Goal: Task Accomplishment & Management: Use online tool/utility

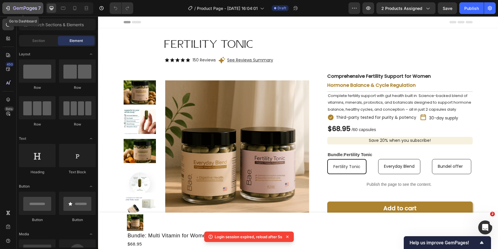
click at [5, 8] on icon "button" at bounding box center [8, 8] width 6 height 6
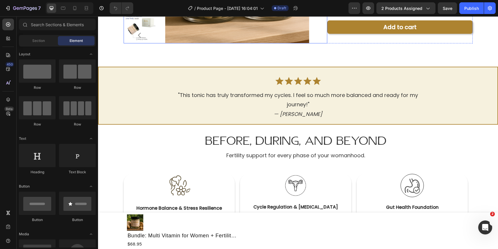
scroll to position [212, 0]
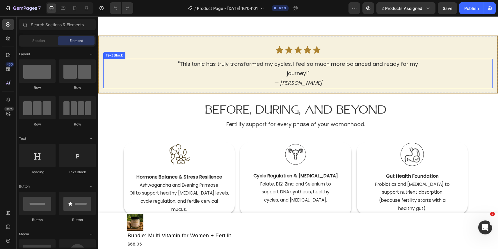
click at [287, 74] on p "journey!" — Emily R." at bounding box center [298, 78] width 389 height 19
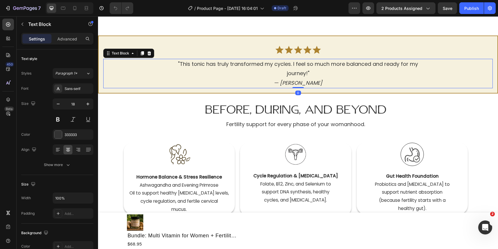
click at [285, 82] on p "journey!" — Emily R." at bounding box center [298, 78] width 389 height 19
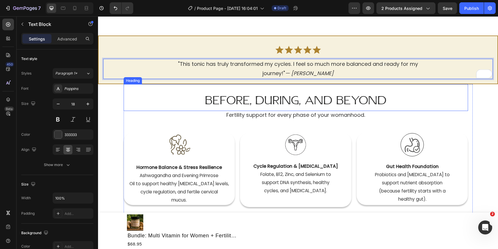
click at [318, 96] on h2 "Before, During, and Beyond" at bounding box center [296, 97] width 345 height 27
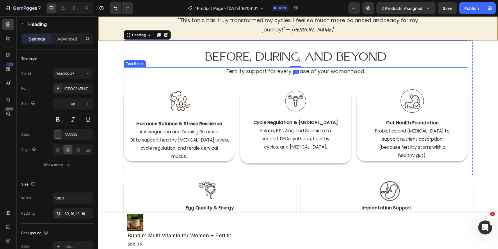
scroll to position [256, 0]
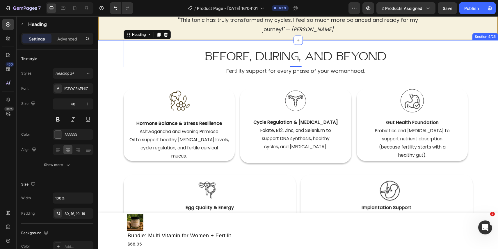
click at [492, 93] on div "Before, During, and Beyond Heading 0 Fertility support for every phase of your …" at bounding box center [298, 159] width 400 height 238
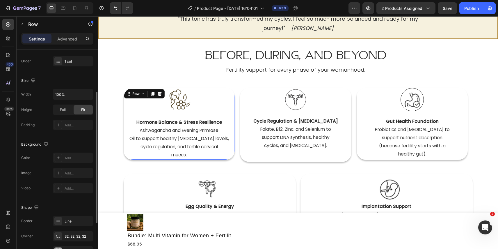
scroll to position [139, 0]
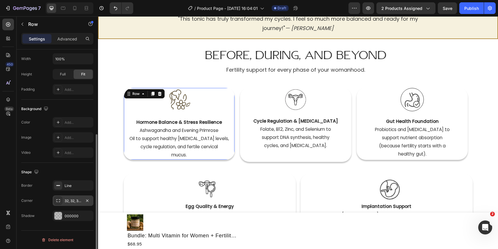
click at [69, 201] on div "32, 32, 32, 32" at bounding box center [73, 200] width 17 height 5
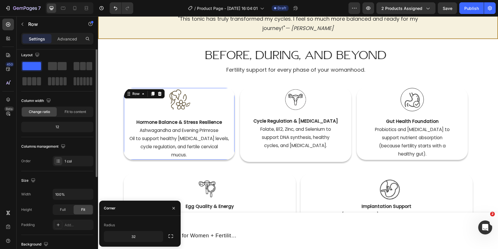
scroll to position [0, 0]
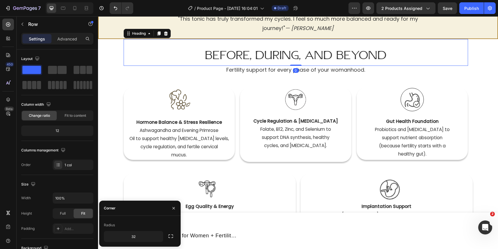
click at [179, 63] on h2 "Before, During, and Beyond" at bounding box center [296, 52] width 345 height 27
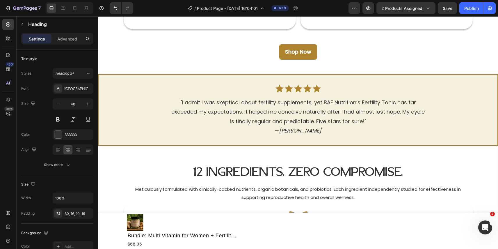
scroll to position [484, 0]
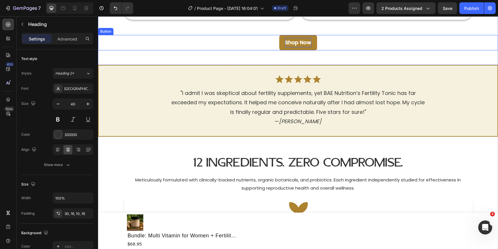
click at [290, 43] on p "Shop Now" at bounding box center [298, 42] width 26 height 9
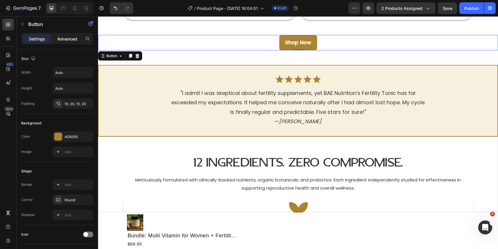
click at [77, 38] on p "Advanced" at bounding box center [67, 39] width 20 height 6
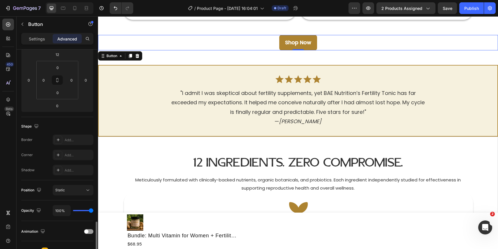
scroll to position [33, 0]
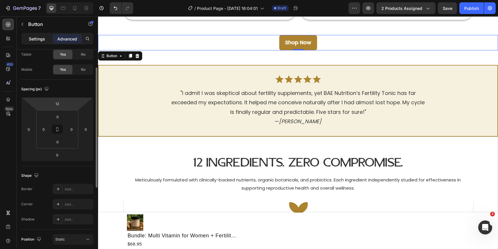
click at [45, 39] on p "Settings" at bounding box center [37, 39] width 16 height 6
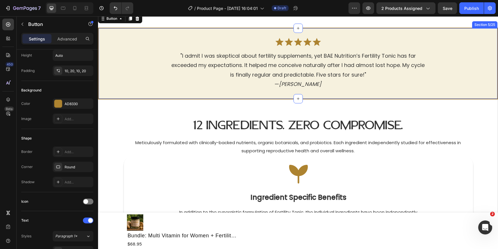
scroll to position [531, 0]
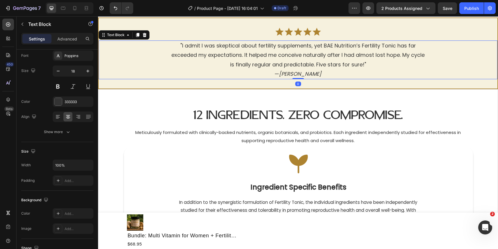
click at [259, 64] on p "is finally regular and predictable. Five stars for sure!" — Sabrina E." at bounding box center [298, 69] width 398 height 19
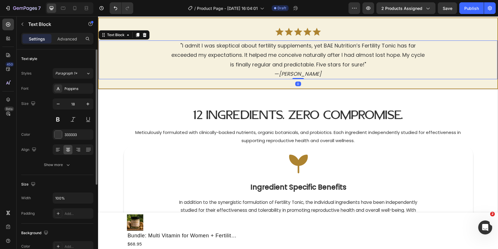
click at [270, 73] on p "is finally regular and predictable. Five stars for sure!" — Sabrina E." at bounding box center [298, 69] width 398 height 19
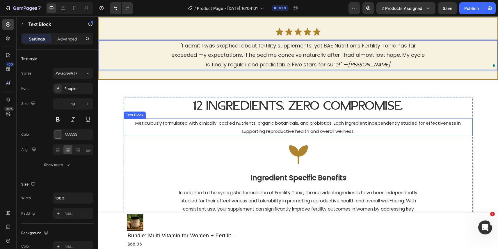
click at [272, 134] on p "Meticulously formulated with clinically-backed nutrients, organic botanicals, a…" at bounding box center [298, 127] width 348 height 16
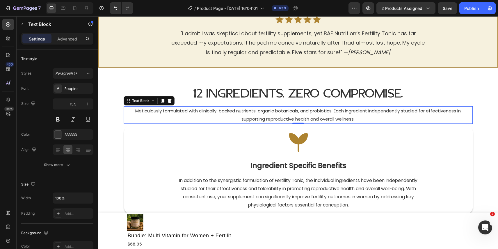
scroll to position [554, 0]
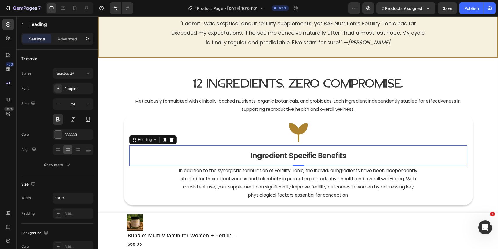
click at [267, 158] on strong "Ingredient Specific Benefits" at bounding box center [299, 156] width 96 height 10
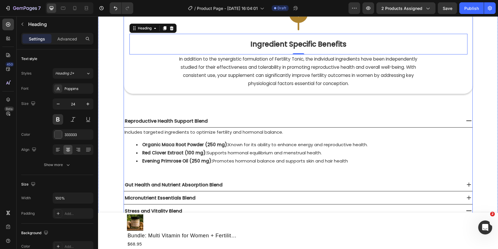
scroll to position [670, 0]
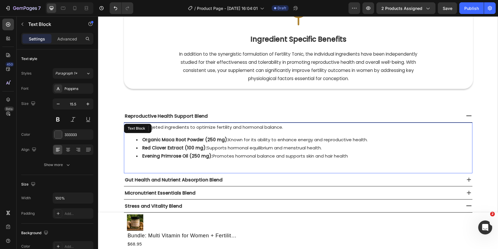
click at [268, 149] on span "Red Clover Extract (100 mg): Supports hormonal equilibrium and menstrual health." at bounding box center [232, 148] width 180 height 6
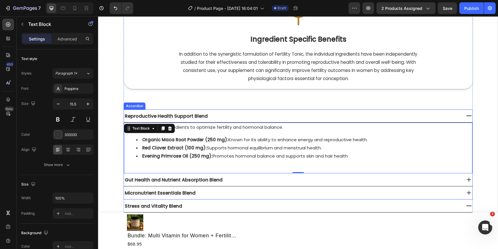
click at [397, 181] on div "Gut Health and Nutrient Absorption Blend" at bounding box center [292, 179] width 337 height 13
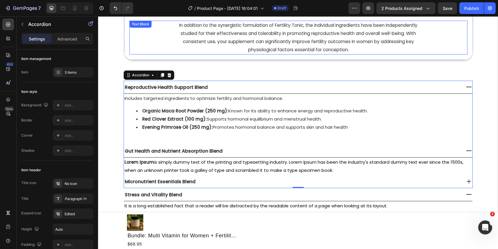
scroll to position [703, 0]
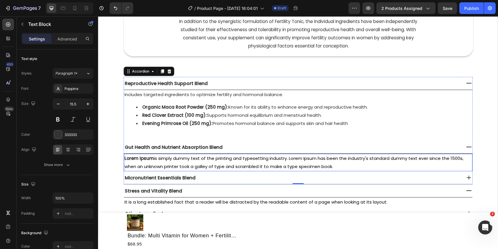
click at [224, 158] on span "is simply dummy text of the printing and typesetting industry. Lorem Ipsum has …" at bounding box center [294, 162] width 339 height 14
click at [221, 160] on span "is simply dummy text of the printing and typesetting industry. Lorem Ipsum has …" at bounding box center [294, 162] width 339 height 14
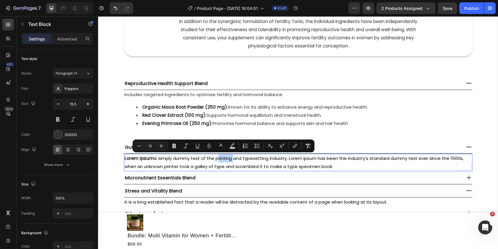
click at [221, 160] on span "is simply dummy text of the printing and typesetting industry. Lorem Ipsum has …" at bounding box center [294, 162] width 339 height 14
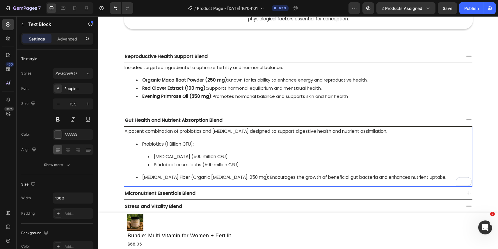
scroll to position [731, 0]
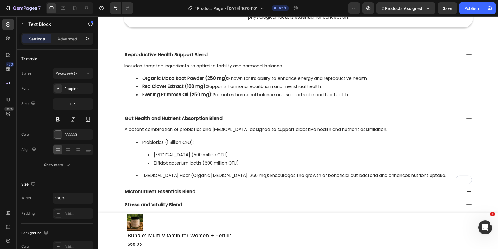
click at [181, 144] on li "Probiotics (1 Billion CFU): Lactobacillus acidophilus (500 million CFU) Bifidob…" at bounding box center [304, 152] width 336 height 29
click at [178, 148] on li "Probiotics (1 Billion CFU): Lactobacillus acidophilus (500 million CFU) Bifidob…" at bounding box center [304, 152] width 336 height 29
click at [153, 162] on li "Bifidobacterium lactis (500 million CFU)" at bounding box center [310, 163] width 324 height 8
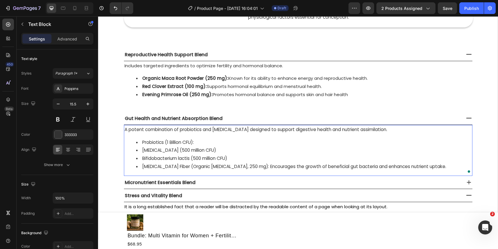
click at [140, 168] on li "Prebiotic Fiber (Organic Inulin, 250 mg): Encourages the growth of beneficial g…" at bounding box center [304, 166] width 336 height 8
click at [141, 150] on li "Lactobacillus acidophilus (500 million CFU)" at bounding box center [304, 150] width 336 height 8
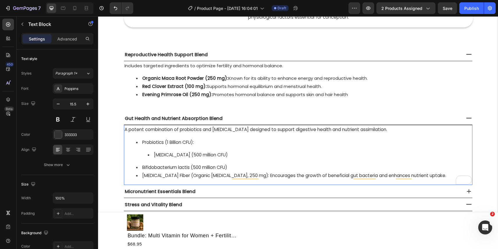
click at [141, 167] on li "Bifidobacterium lactis (500 million CFU)" at bounding box center [304, 167] width 336 height 8
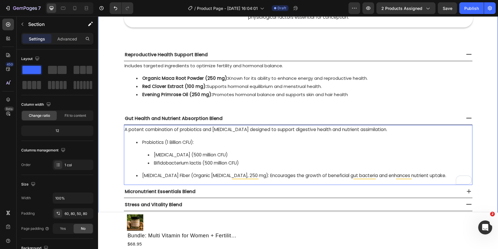
click at [493, 102] on div "12 Ingredients. Zero Compromise. Heading Meticulously formulated with clinicall…" at bounding box center [298, 64] width 400 height 369
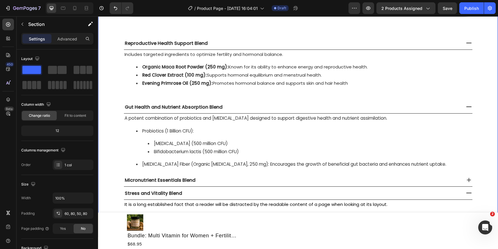
scroll to position [746, 0]
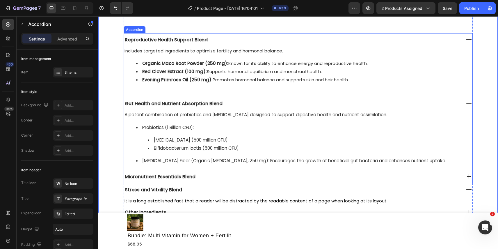
click at [188, 178] on span "Micronutrient Essentials Blend" at bounding box center [160, 176] width 71 height 7
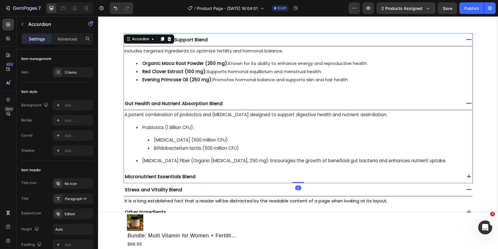
click at [236, 174] on div "Micronutrient Essentials Blend" at bounding box center [292, 176] width 337 height 13
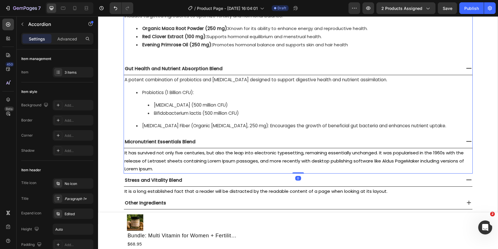
scroll to position [814, 0]
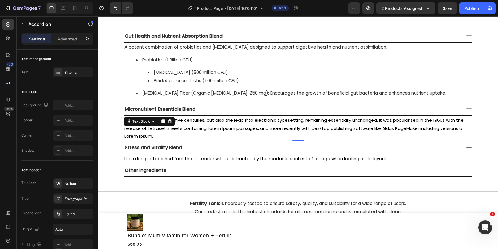
click at [179, 120] on span "It has survived not only five centuries, but also the leap into electronic type…" at bounding box center [295, 128] width 340 height 22
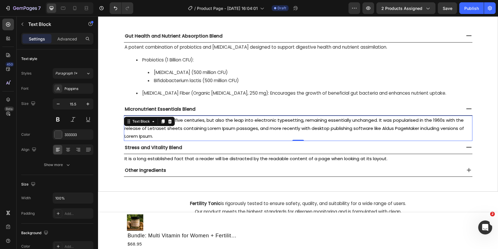
click at [179, 120] on span "It has survived not only five centuries, but also the leap into electronic type…" at bounding box center [295, 128] width 340 height 22
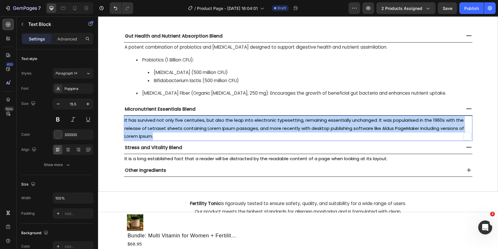
click at [179, 120] on span "It has survived not only five centuries, but also the leap into electronic type…" at bounding box center [295, 128] width 340 height 22
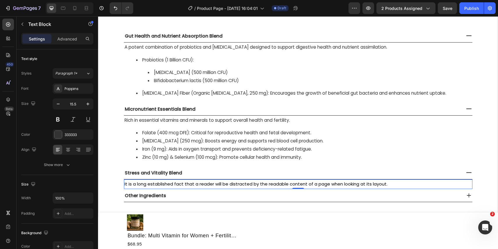
click at [157, 181] on span "It is a long established fact that a reader will be distracted by the readable …" at bounding box center [256, 184] width 263 height 6
click at [157, 185] on span "It is a long established fact that a reader will be distracted by the readable …" at bounding box center [256, 184] width 263 height 6
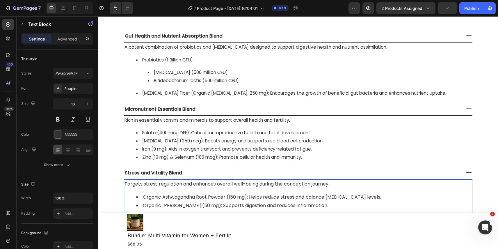
scroll to position [858, 0]
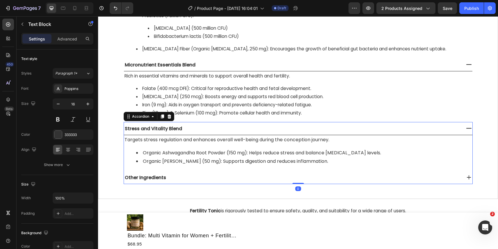
click at [182, 176] on div "Other Ingredients" at bounding box center [292, 177] width 337 height 13
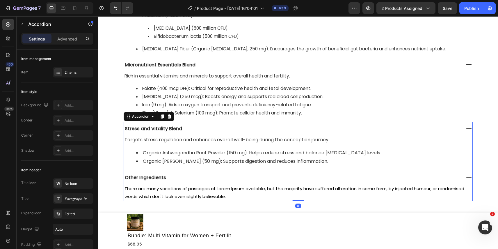
scroll to position [889, 0]
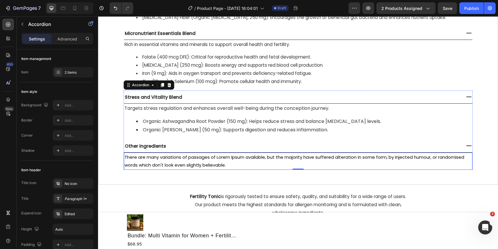
click at [191, 157] on span "There are many variations of passages of Lorem Ipsum available, but the majorit…" at bounding box center [295, 161] width 340 height 14
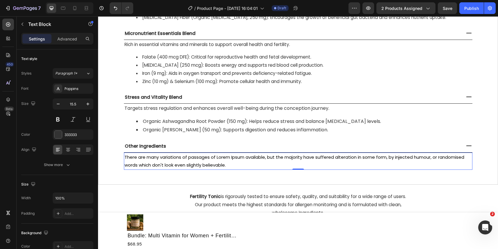
click at [191, 157] on span "There are many variations of passages of Lorem Ipsum available, but the majorit…" at bounding box center [295, 161] width 340 height 14
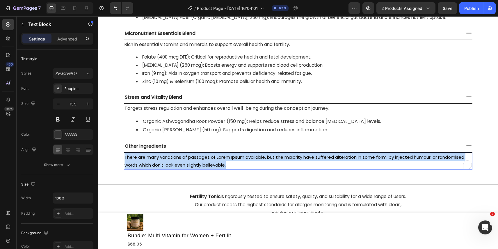
click at [191, 157] on span "There are many variations of passages of Lorem Ipsum available, but the majorit…" at bounding box center [295, 161] width 340 height 14
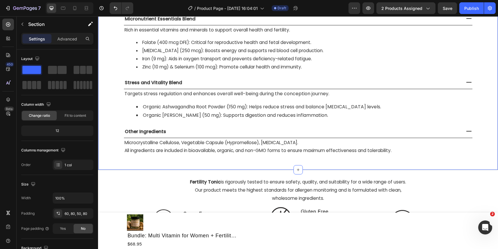
scroll to position [934, 0]
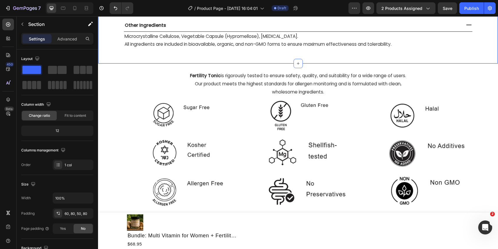
scroll to position [1010, 0]
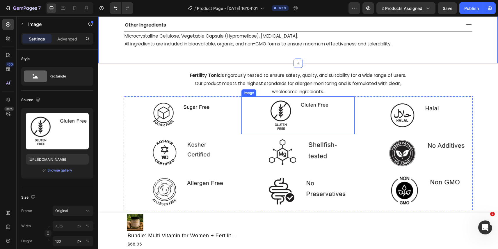
click at [267, 121] on img at bounding box center [298, 115] width 113 height 38
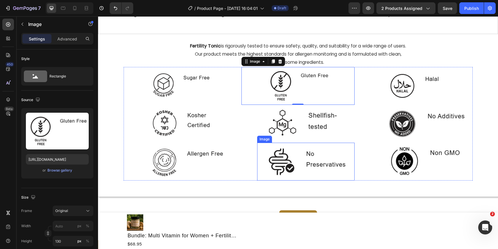
scroll to position [1044, 0]
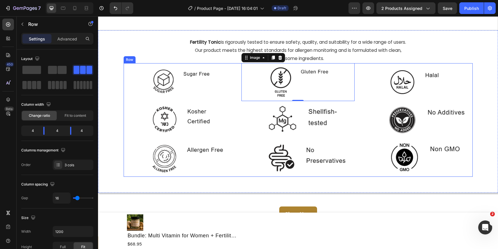
click at [244, 173] on div "Image 0 Image Image" at bounding box center [298, 119] width 113 height 113
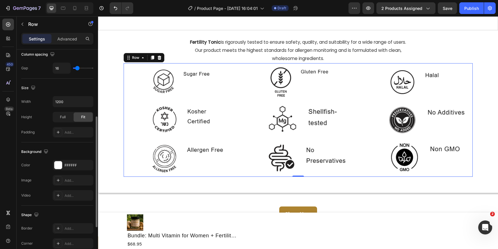
scroll to position [130, 0]
click at [86, 104] on icon "button" at bounding box center [88, 101] width 6 height 6
click at [65, 102] on input "1200" at bounding box center [73, 101] width 40 height 10
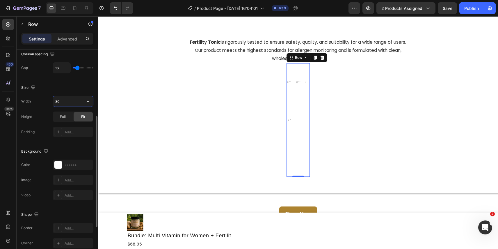
type input "800"
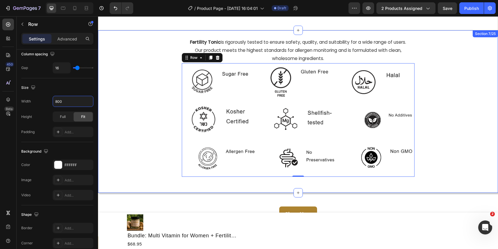
click at [130, 102] on div "Fertility Tonic is rigorously tested to ensure safety, quality, and suitability…" at bounding box center [298, 103] width 400 height 146
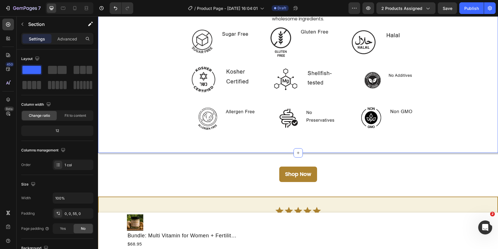
scroll to position [1083, 0]
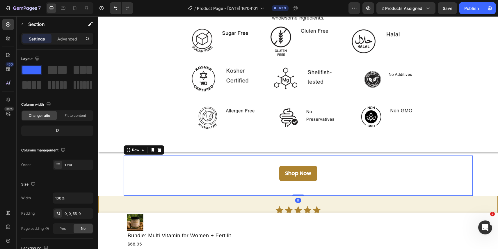
click at [168, 182] on div "Shop Now Button" at bounding box center [298, 176] width 349 height 38
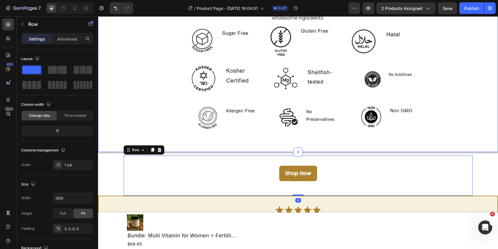
click at [471, 98] on div "Fertility Tonic is rigorously tested to ensure safety, quality, and suitability…" at bounding box center [298, 63] width 400 height 146
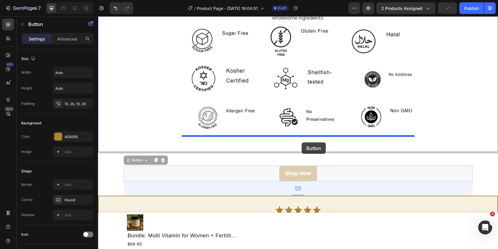
drag, startPoint x: 302, startPoint y: 173, endPoint x: 302, endPoint y: 142, distance: 30.8
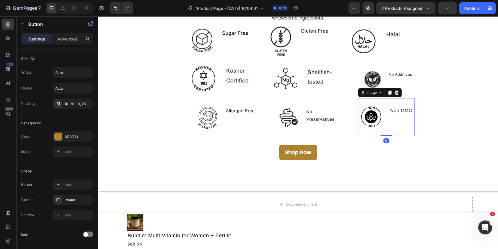
click at [408, 114] on img at bounding box center [386, 117] width 56 height 38
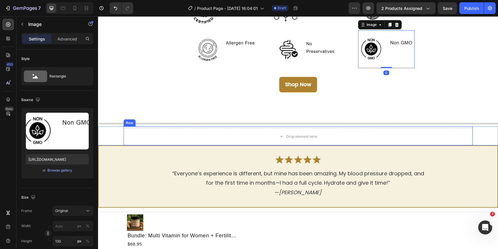
scroll to position [1158, 0]
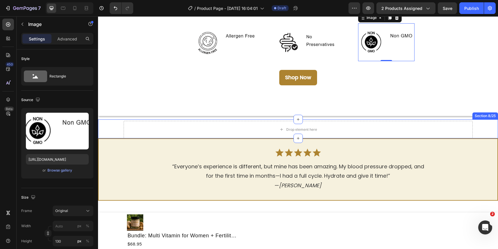
click at [480, 126] on div "Drop element here Row" at bounding box center [298, 128] width 400 height 19
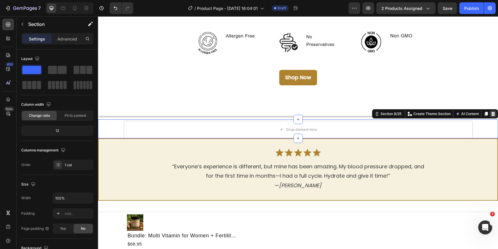
click at [492, 114] on icon at bounding box center [493, 113] width 5 height 5
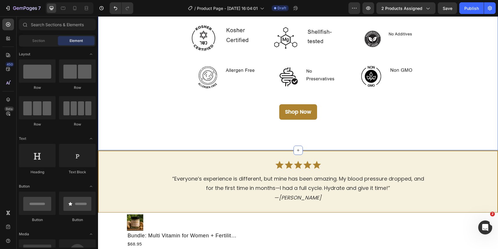
scroll to position [1122, 0]
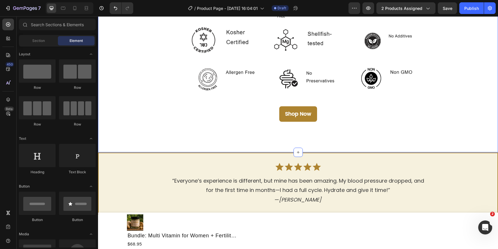
click at [306, 135] on div "Shop Now Button" at bounding box center [298, 116] width 400 height 38
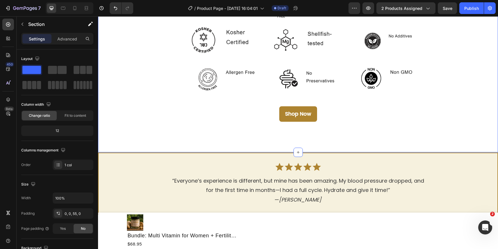
click at [308, 150] on div "Fertility Tonic is rigorously tested to ensure safety, quality, and suitability…" at bounding box center [298, 51] width 400 height 201
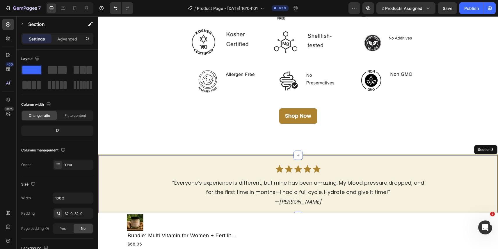
scroll to position [1107, 0]
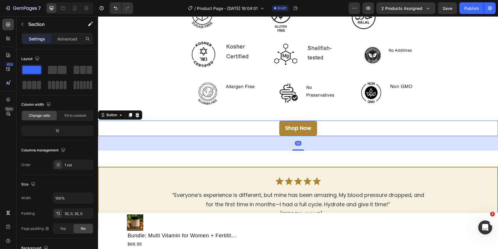
click at [327, 122] on div "Shop Now Button 50" at bounding box center [298, 127] width 400 height 15
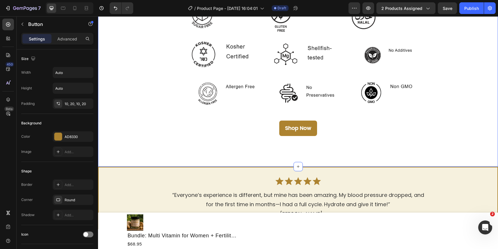
click at [319, 155] on div "Fertility Tonic is rigorously tested to ensure safety, quality, and suitability…" at bounding box center [298, 66] width 400 height 201
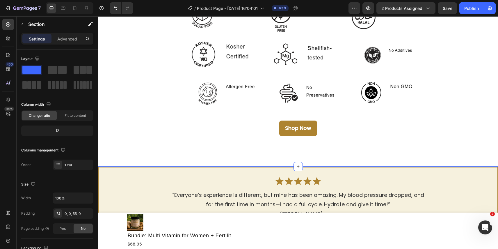
click at [311, 143] on div "Shop Now Button" at bounding box center [298, 131] width 400 height 38
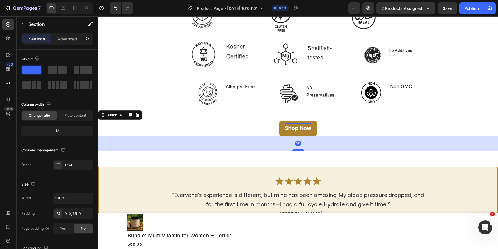
click at [299, 131] on p "Shop Now" at bounding box center [298, 127] width 26 height 9
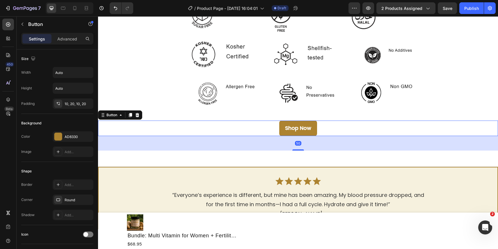
click at [300, 148] on div "50" at bounding box center [298, 143] width 400 height 15
click at [76, 106] on div "10, 20, 10, 20" at bounding box center [73, 103] width 17 height 5
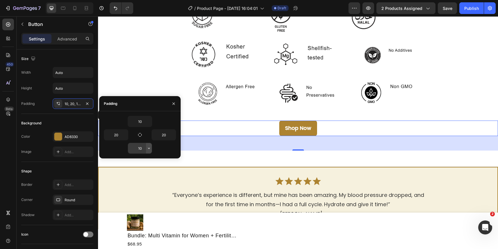
click at [147, 148] on icon "button" at bounding box center [149, 148] width 5 height 5
click at [141, 146] on input "10" at bounding box center [140, 148] width 24 height 10
type input "0"
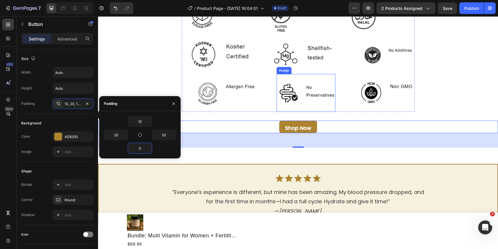
click at [278, 86] on img at bounding box center [306, 93] width 59 height 38
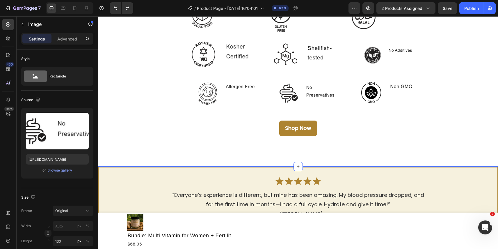
click at [336, 155] on div "Fertility Tonic is rigorously tested to ensure safety, quality, and suitability…" at bounding box center [298, 66] width 400 height 201
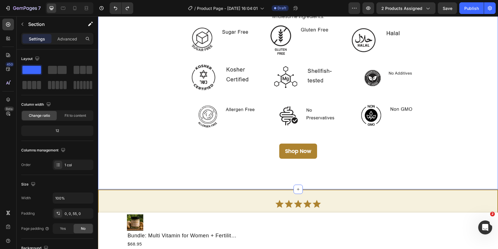
scroll to position [851, 0]
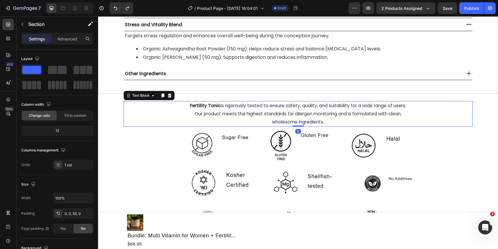
click at [323, 119] on p "wholesome ingredients." at bounding box center [298, 122] width 348 height 8
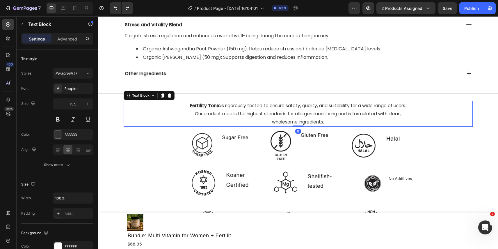
click at [336, 121] on p "wholesome ingredients." at bounding box center [298, 122] width 348 height 8
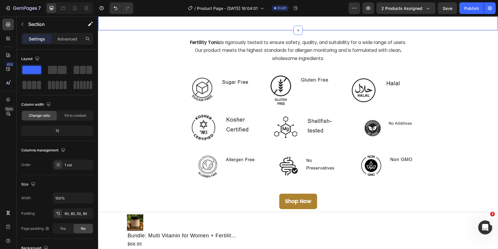
scroll to position [921, 0]
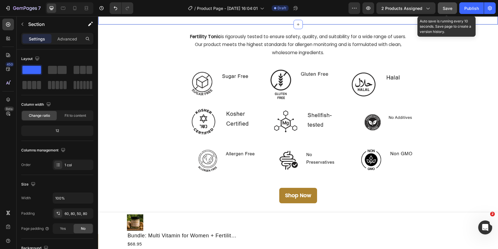
click at [447, 6] on span "Save" at bounding box center [448, 8] width 10 height 5
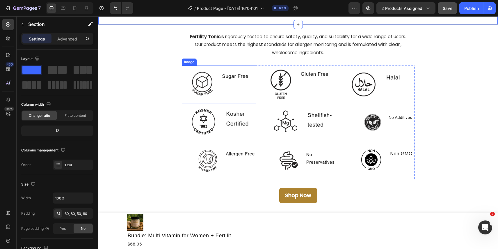
scroll to position [928, 0]
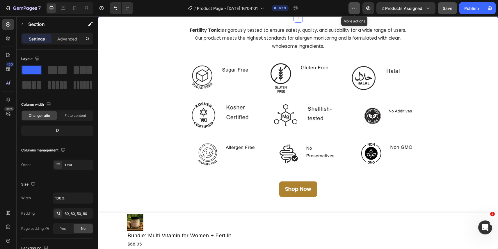
click at [354, 8] on icon "button" at bounding box center [355, 8] width 6 height 6
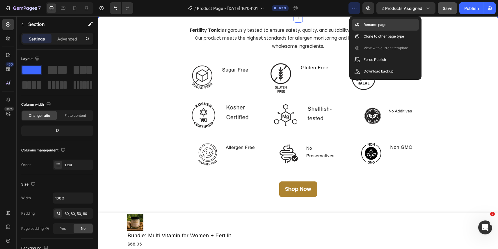
click at [367, 23] on p "Rename page" at bounding box center [375, 25] width 23 height 6
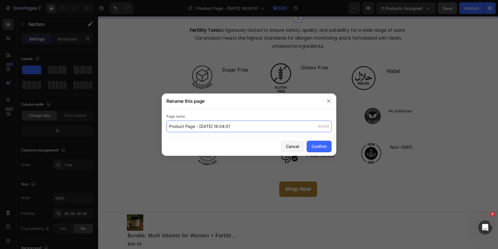
click at [221, 129] on input "Product Page - Sep 5, 16:04:01" at bounding box center [248, 126] width 165 height 12
type input "[PERSON_NAME] | Fertility Tonic"
click at [323, 145] on div "Confirm" at bounding box center [319, 146] width 15 height 6
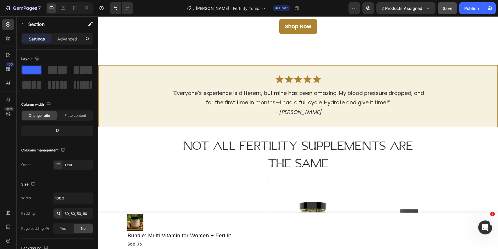
scroll to position [1090, 0]
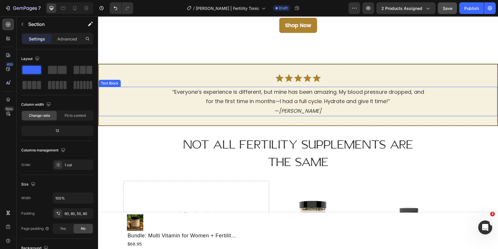
click at [283, 111] on p "for the first time in months—I had a full cycle. Hydrate and give it time!” — N…" at bounding box center [298, 106] width 398 height 19
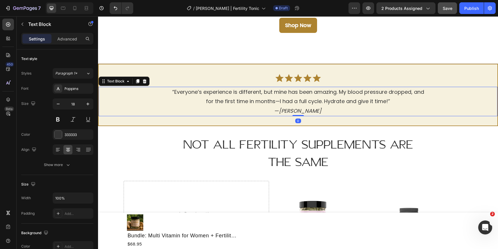
click at [281, 111] on p "for the first time in months—I had a full cycle. Hydrate and give it time!” — N…" at bounding box center [298, 106] width 398 height 19
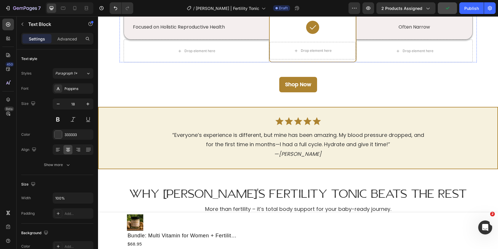
scroll to position [1540, 0]
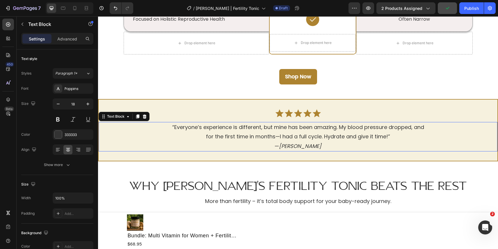
click at [273, 146] on p "for the first time in months—I had a full cycle. Hydrate and give it time!” — N…" at bounding box center [298, 141] width 398 height 19
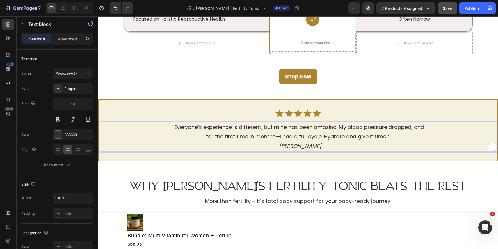
click at [273, 142] on p "for the first time in months—I had a full cycle. Hydrate and give it time!” — N…" at bounding box center [298, 141] width 398 height 19
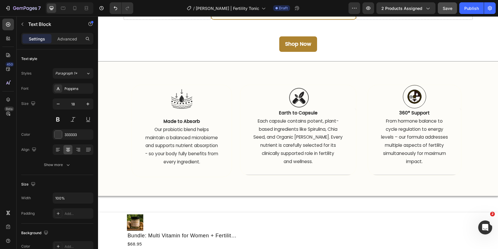
scroll to position [2020, 0]
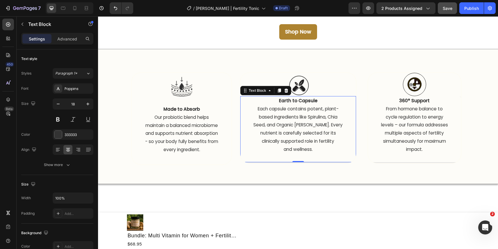
click at [329, 136] on p "nutrient is carefully selected for its" at bounding box center [298, 133] width 115 height 8
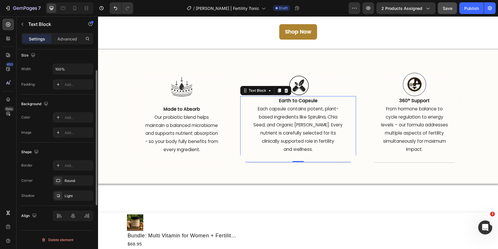
scroll to position [0, 0]
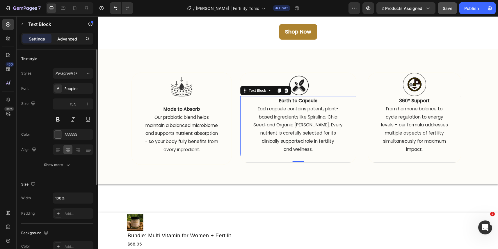
click at [74, 36] on p "Advanced" at bounding box center [67, 39] width 20 height 6
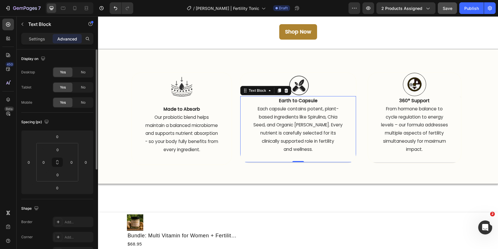
click at [313, 157] on p "and wellness." at bounding box center [298, 153] width 115 height 16
click at [311, 160] on p "and wellness." at bounding box center [298, 153] width 115 height 16
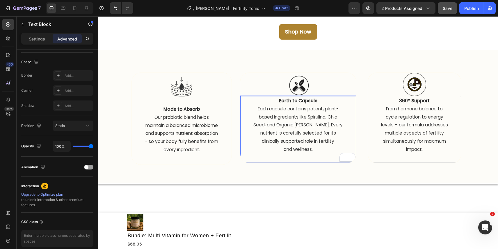
scroll to position [172, 0]
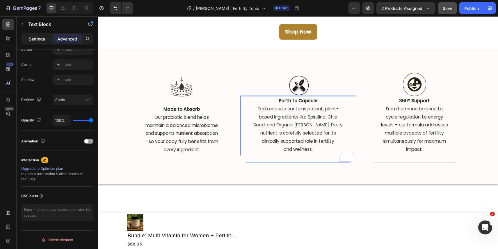
click at [46, 36] on div "Settings" at bounding box center [36, 38] width 29 height 9
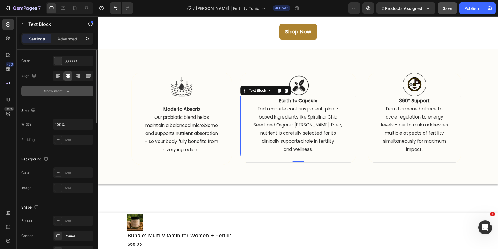
scroll to position [129, 0]
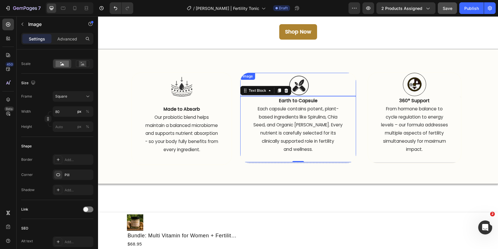
click at [330, 80] on div at bounding box center [298, 84] width 116 height 23
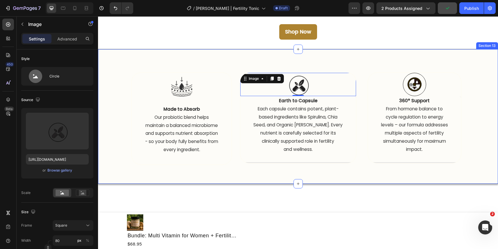
click at [346, 168] on div "Image Made to Absorb  Our probiotic blend helps maintain a balanced microbiome …" at bounding box center [298, 116] width 400 height 135
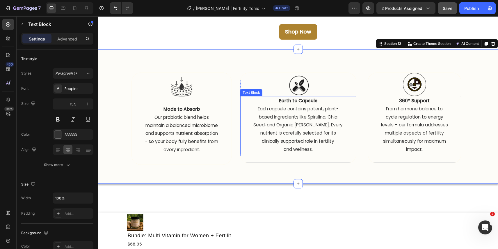
click at [354, 139] on p "clinically supported role in fertility" at bounding box center [298, 141] width 115 height 8
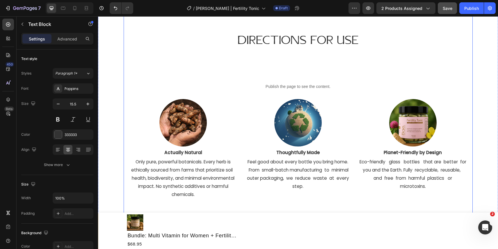
scroll to position [2183, 0]
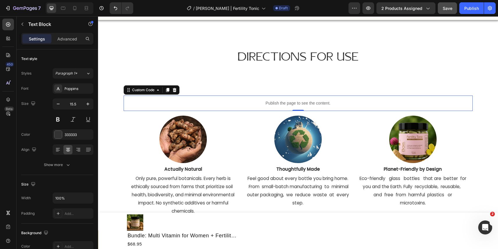
click at [288, 101] on p "Publish the page to see the content." at bounding box center [298, 103] width 349 height 6
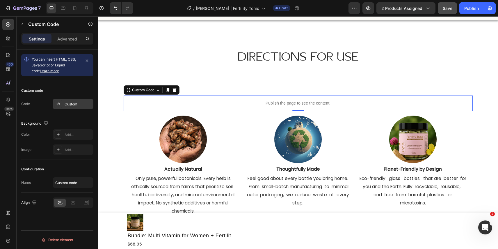
click at [66, 104] on div "Custom" at bounding box center [78, 104] width 27 height 5
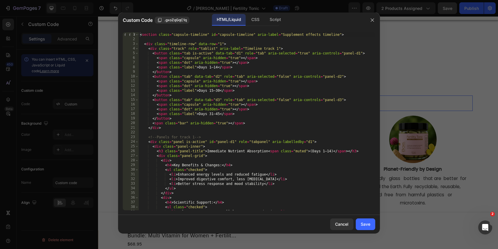
click at [209, 105] on div "< section class = "capsule-timeline" id = "capsule-timeline" aria-label = "Supp…" at bounding box center [257, 125] width 237 height 187
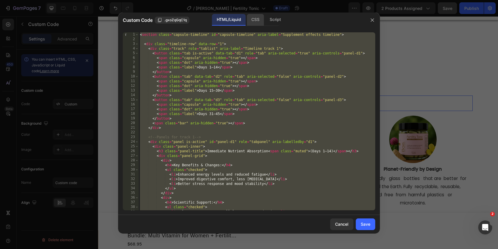
click at [250, 22] on div "CSS" at bounding box center [255, 20] width 17 height 12
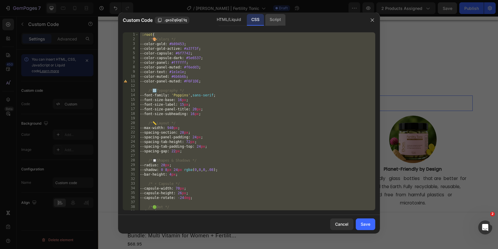
click at [272, 21] on div "Script" at bounding box center [275, 20] width 20 height 12
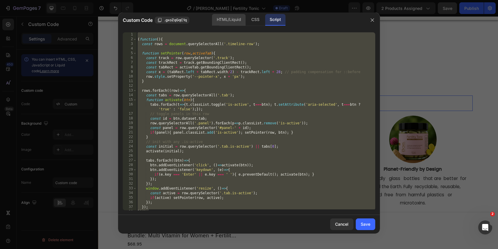
click at [234, 21] on div "HTML/Liquid" at bounding box center [228, 20] width 33 height 12
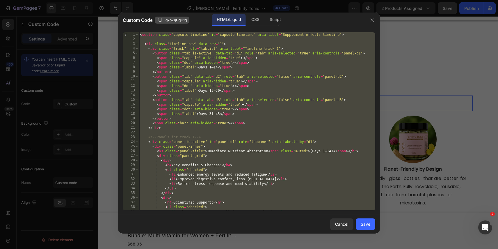
click at [181, 18] on span ".gxoZqGqC1q" at bounding box center [175, 19] width 22 height 5
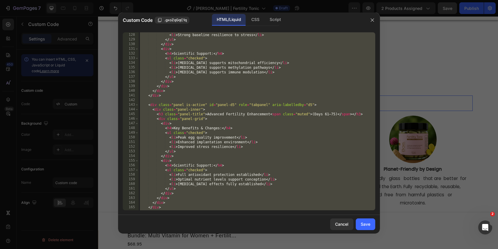
scroll to position [712, 0]
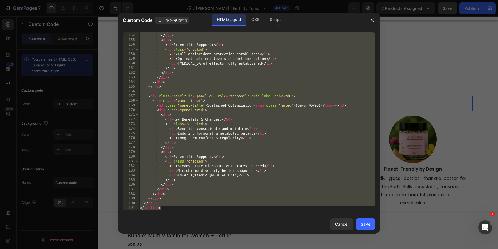
click at [239, 75] on div "</ ul > </ div > < div > < h4 > Scientific Support: </ h4 > < ul class = "check…" at bounding box center [257, 122] width 237 height 187
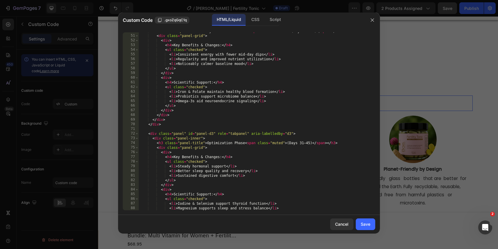
scroll to position [0, 0]
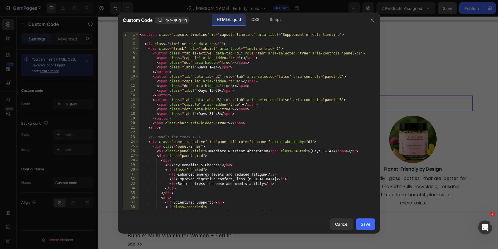
click at [239, 75] on div "< section class = "capsule-timeline" id = "capsule-timeline" aria-label = "Supp…" at bounding box center [257, 125] width 237 height 187
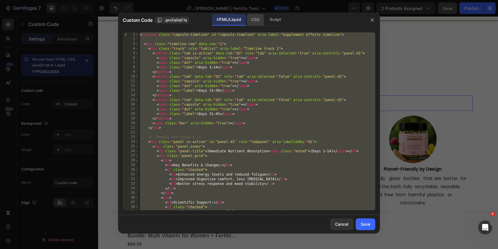
click at [252, 21] on div "CSS" at bounding box center [255, 20] width 17 height 12
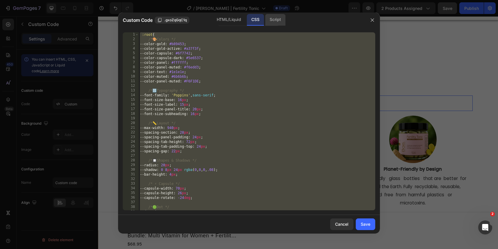
click at [281, 22] on div "Script" at bounding box center [275, 20] width 20 height 12
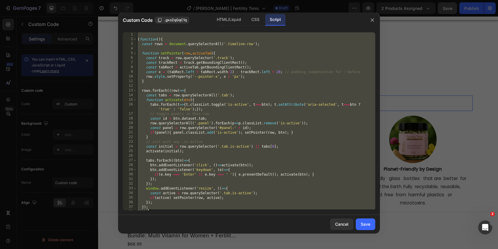
click at [230, 103] on div "( function ( ) { const rows = document . querySelectorAll ( '.timeline-row' ) ;…" at bounding box center [255, 125] width 239 height 187
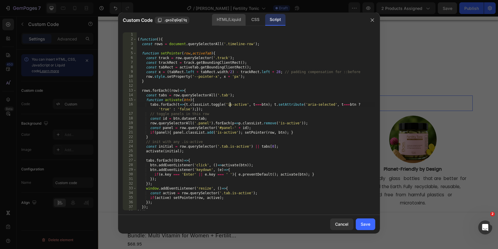
click at [225, 19] on div "HTML/Liquid" at bounding box center [228, 20] width 33 height 12
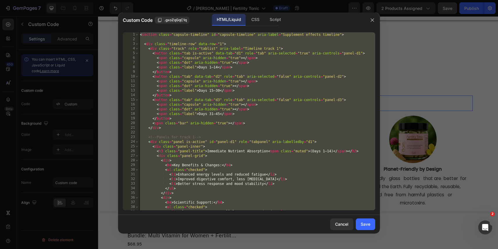
click at [218, 83] on div "< section class = "capsule-timeline" id = "capsule-timeline" aria-label = "Supp…" at bounding box center [257, 125] width 237 height 187
click at [276, 15] on div "Script" at bounding box center [275, 20] width 20 height 12
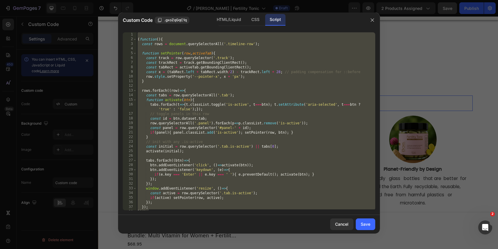
click at [268, 94] on div "( function ( ) { const rows = document . querySelectorAll ( '.timeline-row' ) ;…" at bounding box center [255, 125] width 239 height 187
click at [259, 20] on div "CSS" at bounding box center [255, 20] width 17 height 12
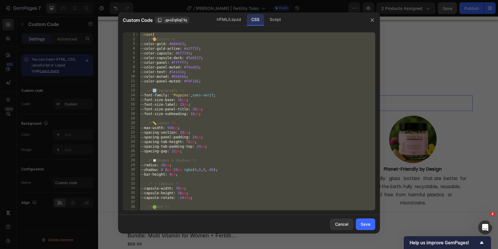
click at [222, 83] on div ":root { /* 🎨 Colors */ --color-gold : #b89453 ; --color-gold-active : #a37f3f ;…" at bounding box center [257, 125] width 237 height 187
click at [187, 73] on div ":root { /* 🎨 Colors */ --color-gold : #b89453 ; --color-gold-active : #a37f3f ;…" at bounding box center [257, 125] width 237 height 187
type textarea "--color-text: #1e1e1e;"
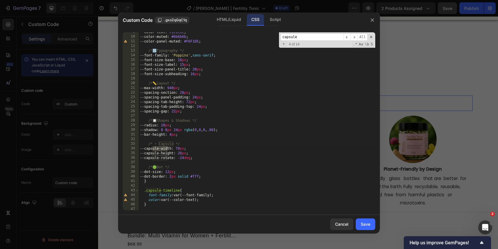
scroll to position [47, 0]
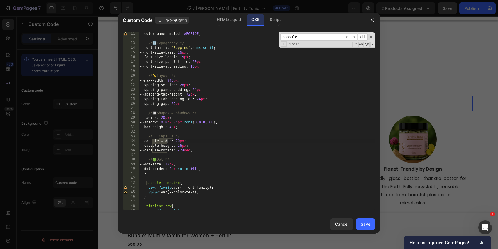
type input "capsule"
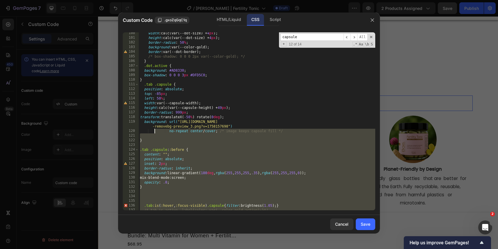
scroll to position [455, 0]
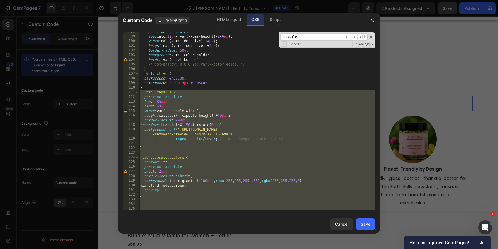
drag, startPoint x: 172, startPoint y: 149, endPoint x: 138, endPoint y: 94, distance: 65.2
click at [138, 94] on div "/* .tab.is-active .dot{background: var(--color-gold-active); box-shadow: 0 0 0 …" at bounding box center [249, 121] width 253 height 178
paste textarea "}"
type textarea "}"
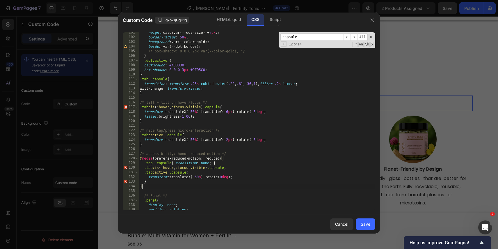
scroll to position [472, 0]
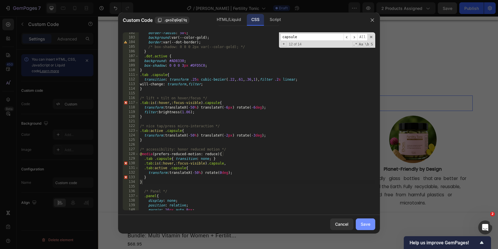
click at [371, 222] on button "Save" at bounding box center [365, 224] width 19 height 12
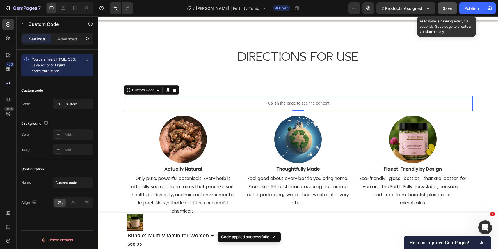
click at [452, 10] on span "Save" at bounding box center [448, 8] width 10 height 5
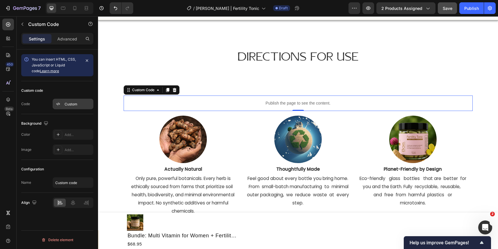
click at [69, 103] on div "Custom" at bounding box center [78, 104] width 27 height 5
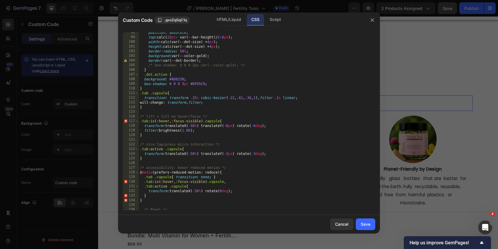
scroll to position [461, 0]
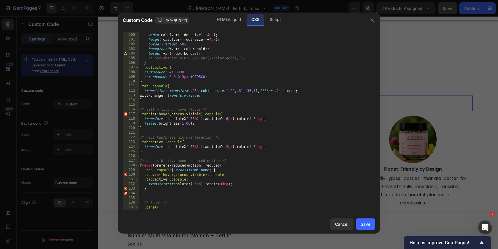
click at [217, 92] on div "top : calc( 22 px - var(--bar-height)/ 2 - 6 px ) ; width : calc(var(--dot-size…" at bounding box center [257, 121] width 237 height 187
type textarea ".panel-title{font-size: 18px;} }"
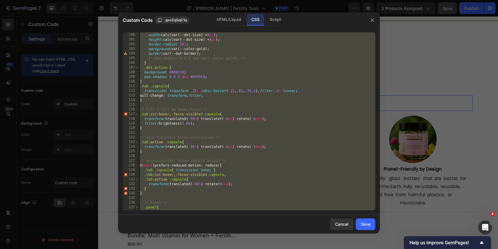
paste textarea
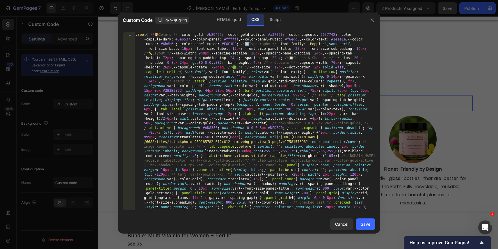
scroll to position [861, 0]
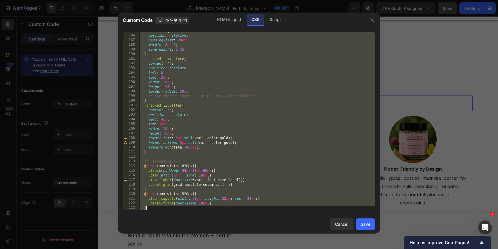
click at [186, 139] on div ".checked li { position : relative ; padding-left : 28 px ; margin : 8 px 0 ; li…" at bounding box center [257, 122] width 237 height 187
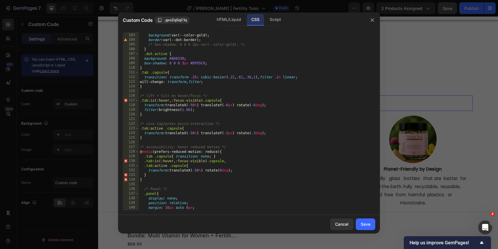
scroll to position [486, 0]
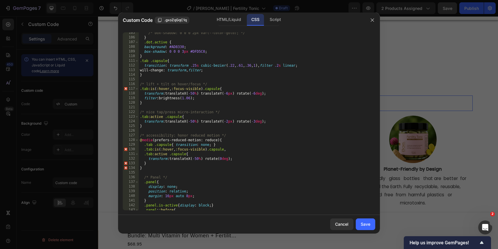
click at [143, 170] on div "/* box-shadow: 0 0 0 2px var(--color-gold); */ } .dot.active { background : #AD…" at bounding box center [257, 124] width 237 height 187
type textarea "}"
click at [151, 170] on div "/* box-shadow: 0 0 0 2px var(--color-gold); */ } .dot.active { background : #AD…" at bounding box center [257, 124] width 237 height 187
click at [149, 167] on div "/* box-shadow: 0 0 0 2px var(--color-gold); */ } .dot.active { background : #AD…" at bounding box center [257, 124] width 237 height 187
type textarea "}"
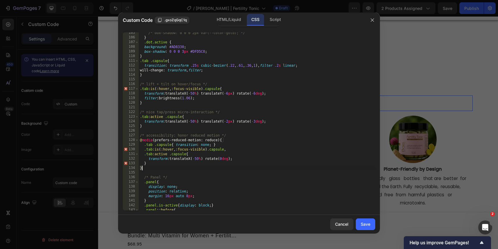
scroll to position [486, 0]
click at [152, 163] on div "/* box-shadow: 0 0 0 2px var(--color-gold); */ } .dot.active { background : #AD…" at bounding box center [257, 124] width 237 height 187
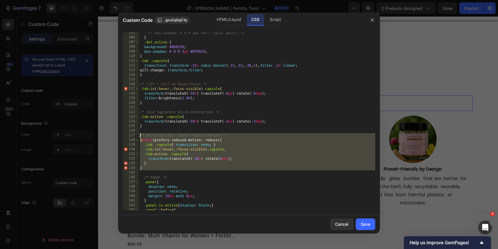
drag, startPoint x: 147, startPoint y: 170, endPoint x: 130, endPoint y: 136, distance: 38.0
click at [130, 136] on div "} 105 106 107 108 109 110 111 112 113 114 115 116 117 118 119 120 121 122 123 1…" at bounding box center [249, 121] width 253 height 178
type textarea "/* accessibility: honor reduced motion */ @media (prefers-reduced-motion: reduc…"
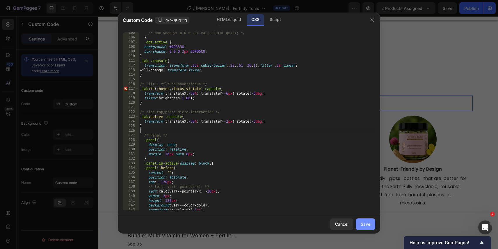
click at [372, 225] on button "Save" at bounding box center [365, 224] width 19 height 12
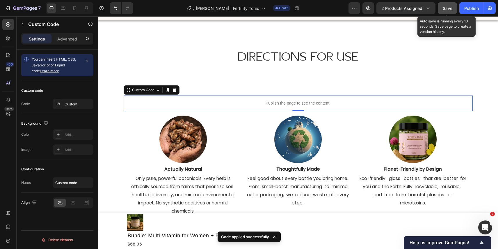
click at [451, 7] on span "Save" at bounding box center [448, 8] width 10 height 5
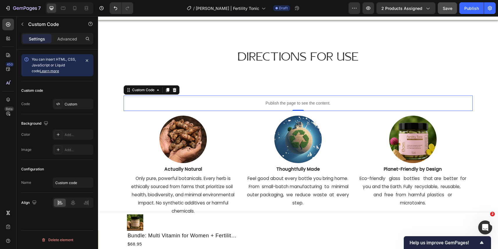
click at [72, 110] on div "Custom code Code Custom" at bounding box center [57, 97] width 72 height 33
click at [72, 102] on div "Custom" at bounding box center [78, 104] width 27 height 5
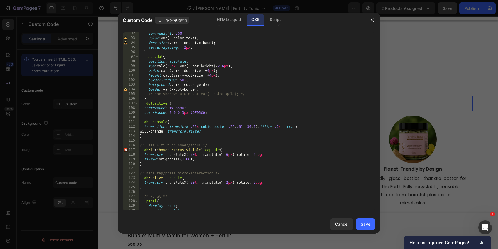
scroll to position [428, 0]
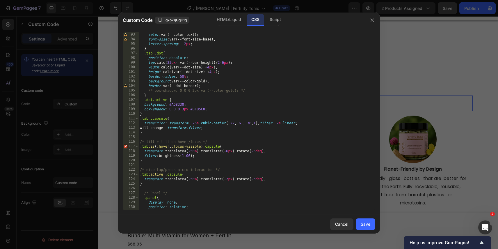
type textarea "}"
click at [162, 113] on div "font-weight : 700 ; color : var(--color-text) ; font-size : var(--font-size-bas…" at bounding box center [257, 121] width 237 height 187
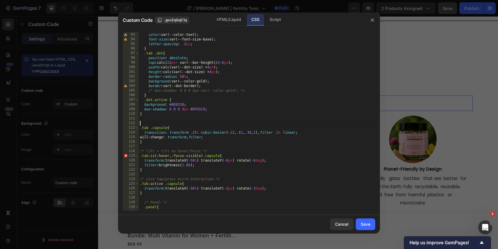
paste textarea
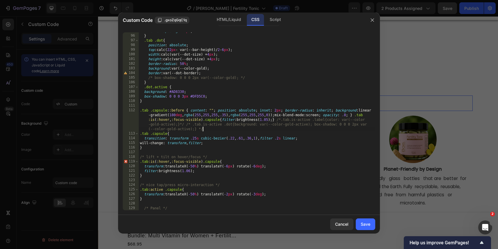
scroll to position [441, 0]
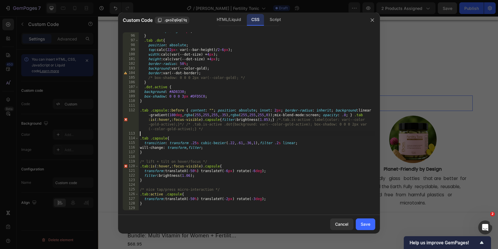
click at [362, 116] on div "letter-spacing : .2 px ; } .tab .dot { position : absolute ; top : calc( 22 px …" at bounding box center [257, 122] width 237 height 187
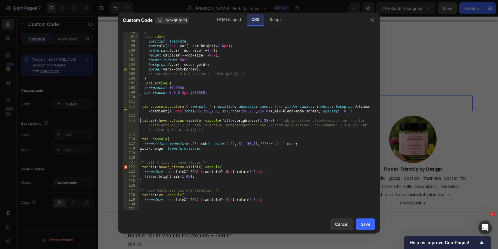
scroll to position [448, 0]
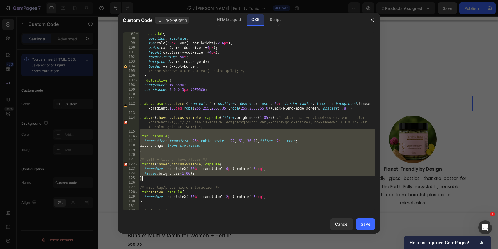
drag, startPoint x: 164, startPoint y: 131, endPoint x: 206, endPoint y: 180, distance: 64.3
click at [206, 180] on div ".tab .dot { position : absolute ; top : calc( 22 px - var(--bar-height)/ 2 - 6 …" at bounding box center [257, 124] width 237 height 187
click at [205, 180] on div ".tab .dot { position : absolute ; top : calc( 22 px - var(--bar-height)/ 2 - 6 …" at bounding box center [257, 124] width 237 height 187
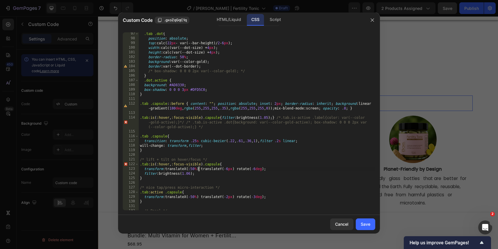
click at [199, 168] on div ".tab .dot { position : absolute ; top : calc( 22 px - var(--bar-height)/ 2 - 6 …" at bounding box center [257, 124] width 237 height 187
drag, startPoint x: 276, startPoint y: 168, endPoint x: 126, endPoint y: 167, distance: 149.3
click at [126, 167] on div "transform: translateX(-50%) translateY(-6px) rotate(-6deg); 97 98 99 100 101 10…" at bounding box center [249, 121] width 253 height 178
click at [225, 120] on div ".tab .dot { position : absolute ; top : calc( 22 px - var(--bar-height)/ 2 - 6 …" at bounding box center [257, 124] width 237 height 187
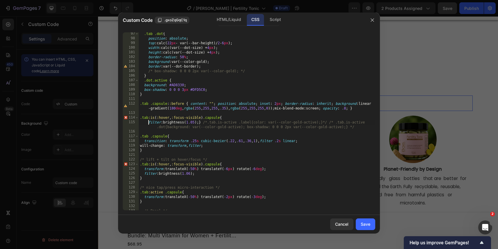
type textarea "filter: brightness(1.05);} /*.tab.is-active .label{color: var(--color-gold-acti…"
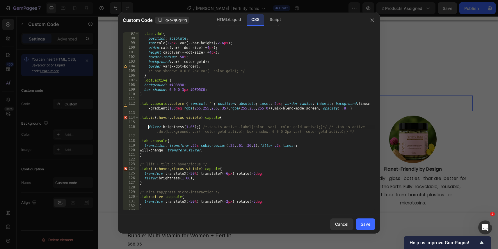
scroll to position [0, 0]
paste textarea "transform: translateX(-50%) translateY(-6px) rotate(-6deg);"
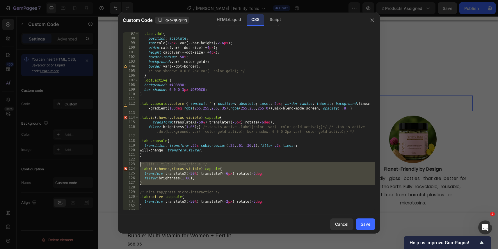
drag, startPoint x: 157, startPoint y: 186, endPoint x: 127, endPoint y: 163, distance: 38.2
click at [127, 163] on div "transform: translateX(-50%) translateY(-6px) rotate(-6deg); 97 98 99 100 101 10…" at bounding box center [249, 121] width 253 height 178
type textarea "/* lift + tilt on hover/focus */ .tab:is(:hover, :focus-visible) .capsule{"
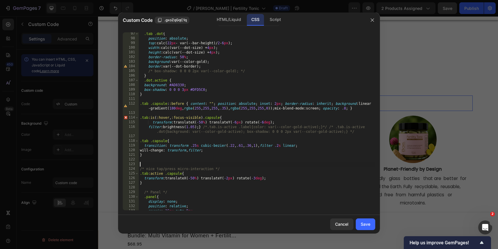
click at [189, 90] on div ".tab .dot { position : absolute ; top : calc( 22 px - var(--bar-height)/ 2 - 6 …" at bounding box center [257, 124] width 237 height 187
type textarea "box-shadow: 0 0 0 3px #DFD5C0;"
click at [194, 112] on div ".tab .dot { position : absolute ; top : calc( 22 px - var(--bar-height)/ 2 - 6 …" at bounding box center [257, 124] width 237 height 187
click at [368, 228] on button "Save" at bounding box center [365, 224] width 19 height 12
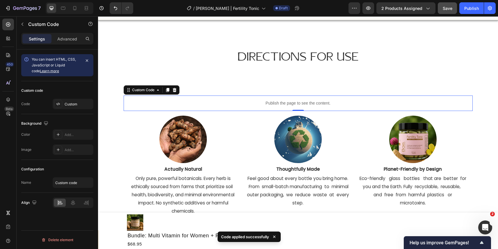
click at [446, 12] on button "Save" at bounding box center [447, 8] width 19 height 12
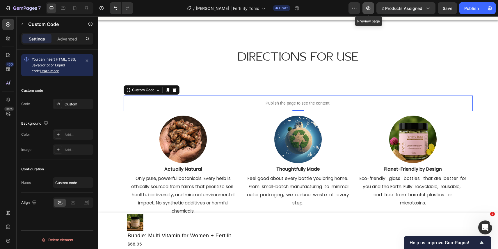
click at [365, 9] on button "button" at bounding box center [369, 8] width 12 height 12
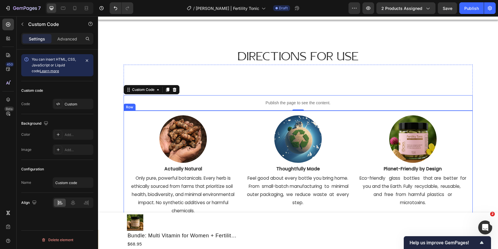
scroll to position [2238, 0]
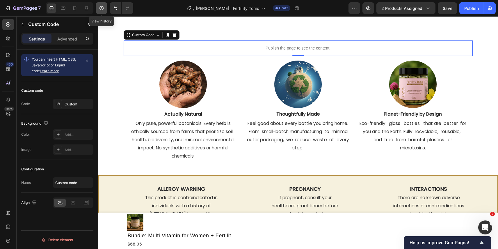
click at [102, 9] on icon "button" at bounding box center [101, 8] width 1 height 2
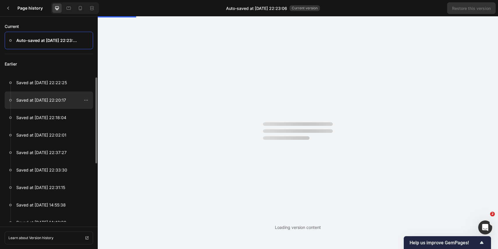
scroll to position [0, 0]
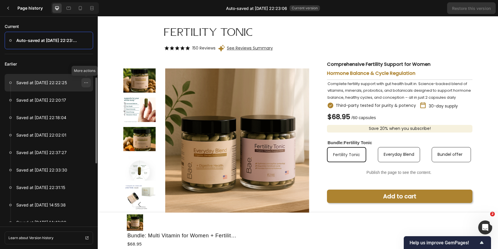
click at [87, 84] on icon at bounding box center [86, 82] width 5 height 5
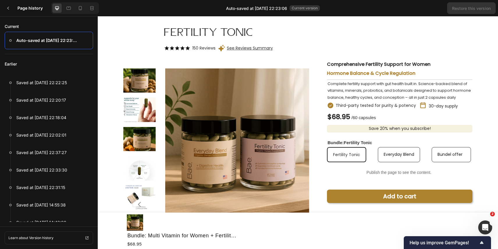
click at [108, 109] on div "Fertility Tonic Heading Icon Icon Icon Icon Icon Icon List 150 Reviews Text Blo…" at bounding box center [298, 121] width 400 height 191
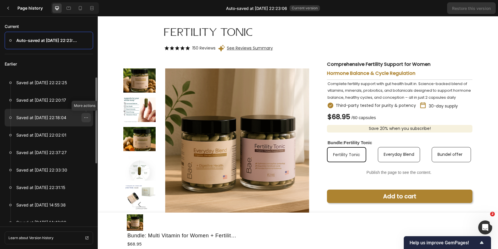
click at [88, 118] on icon at bounding box center [86, 117] width 5 height 5
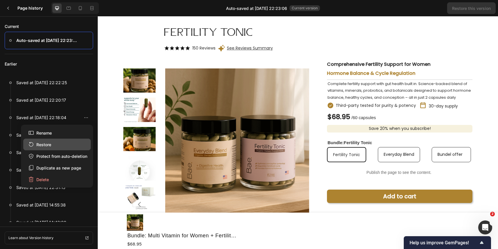
click at [76, 143] on button "Restore" at bounding box center [57, 145] width 68 height 12
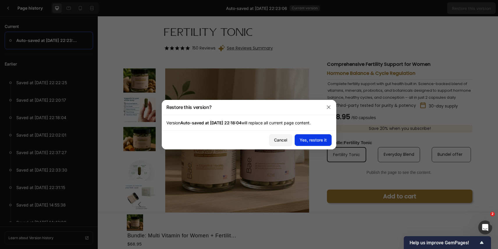
click at [311, 138] on div "Yes, restore it" at bounding box center [313, 140] width 27 height 6
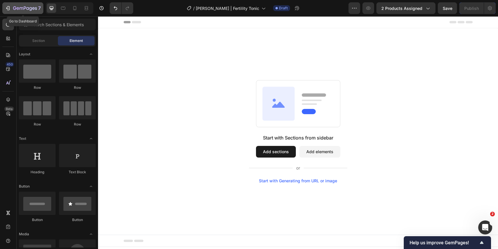
click at [26, 12] on button "7" at bounding box center [22, 8] width 41 height 12
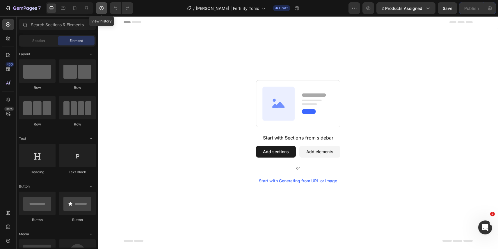
click at [103, 8] on icon "button" at bounding box center [102, 8] width 6 height 6
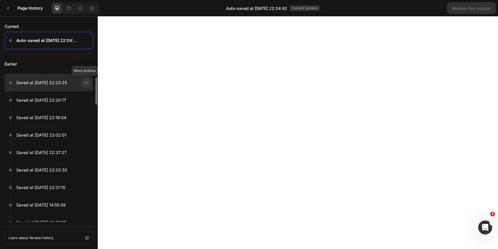
click at [89, 83] on div at bounding box center [85, 82] width 9 height 9
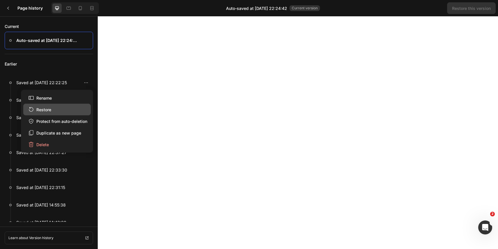
click at [67, 108] on button "Restore" at bounding box center [57, 110] width 68 height 12
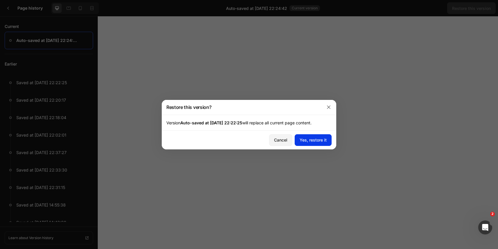
click at [316, 138] on div "Yes, restore it" at bounding box center [313, 140] width 27 height 6
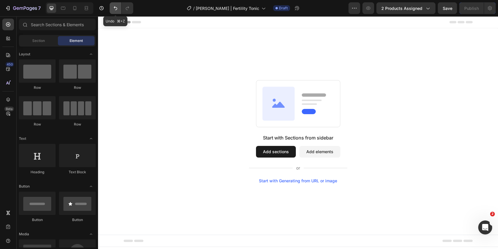
click at [115, 5] on icon "Undo/Redo" at bounding box center [116, 8] width 6 height 6
click at [127, 10] on icon "Undo/Redo" at bounding box center [127, 8] width 3 height 4
click at [117, 8] on icon "Undo/Redo" at bounding box center [115, 8] width 3 height 4
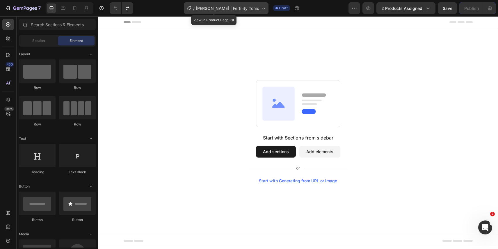
click at [243, 7] on span "[PERSON_NAME] | Fertility Tonic" at bounding box center [227, 8] width 63 height 6
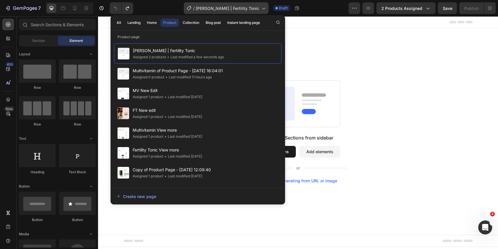
click at [243, 7] on span "[PERSON_NAME] | Fertility Tonic" at bounding box center [227, 8] width 63 height 6
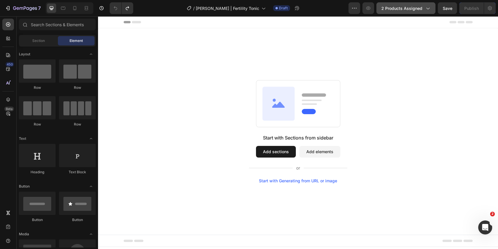
click at [405, 11] on span "2 products assigned" at bounding box center [402, 8] width 41 height 6
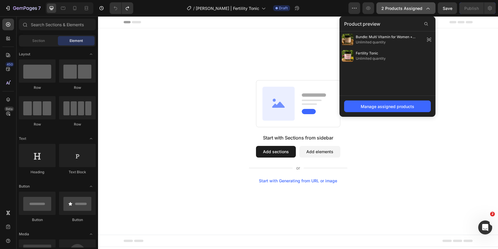
click at [405, 11] on span "2 products assigned" at bounding box center [402, 8] width 41 height 6
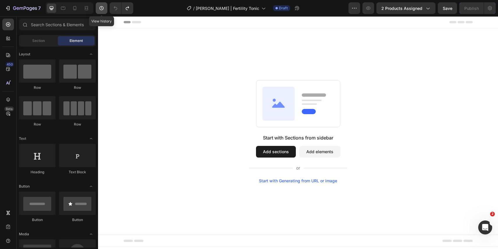
click at [101, 8] on icon "button" at bounding box center [102, 8] width 6 height 6
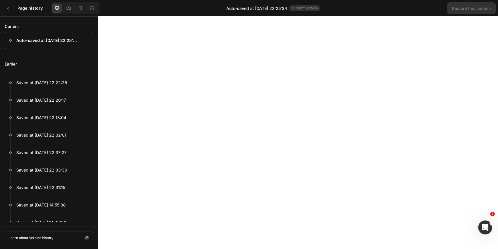
click at [88, 40] on div at bounding box center [49, 40] width 88 height 17
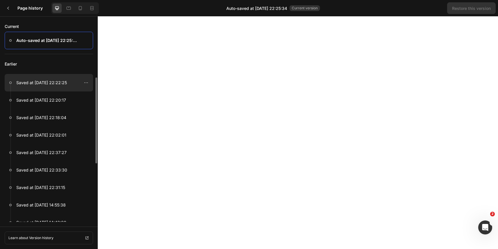
click at [65, 81] on p "Saved at [DATE] 22:22:25" at bounding box center [41, 82] width 51 height 7
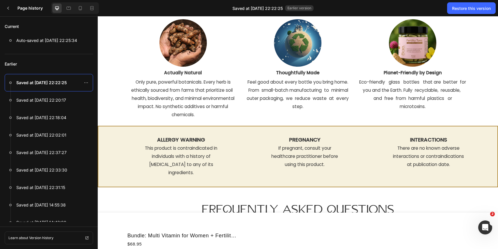
scroll to position [2313, 0]
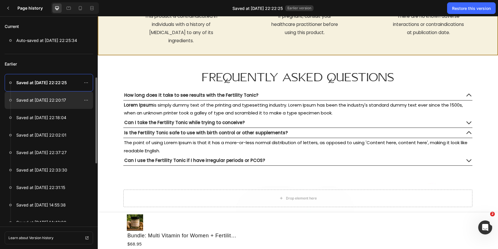
click at [63, 104] on div at bounding box center [49, 99] width 88 height 17
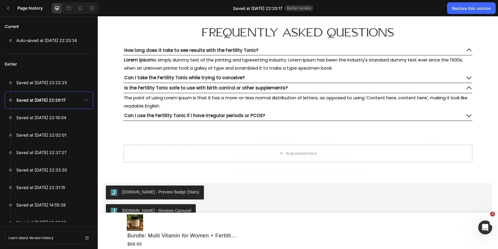
scroll to position [2411, 0]
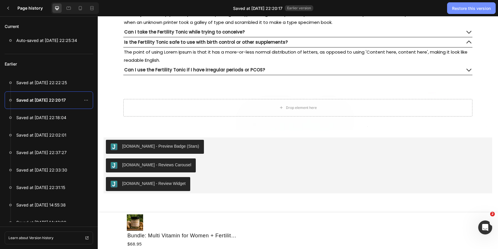
click at [461, 13] on button "Restore this version" at bounding box center [471, 8] width 49 height 12
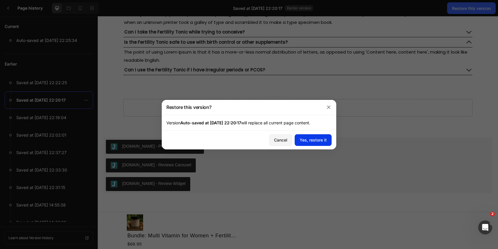
click at [320, 140] on div "Yes, restore it" at bounding box center [313, 140] width 27 height 6
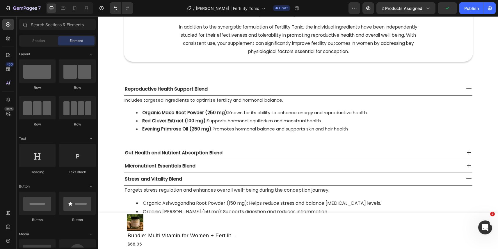
scroll to position [718, 0]
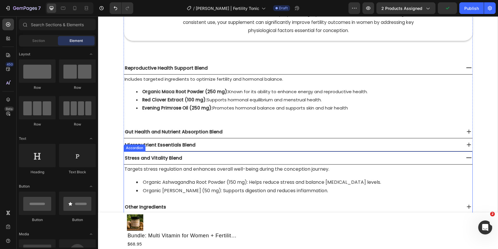
click at [311, 151] on div "Stress and Vitality Blend" at bounding box center [292, 157] width 337 height 13
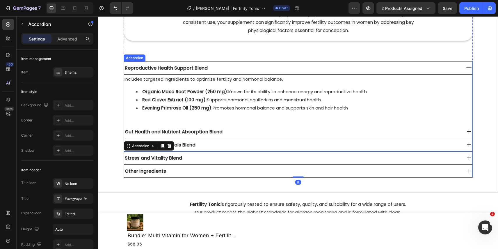
click at [309, 146] on div "Micronutrient Essentials Blend" at bounding box center [292, 144] width 337 height 13
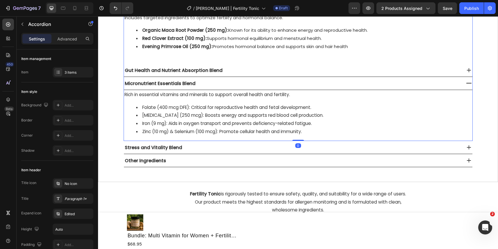
scroll to position [793, 0]
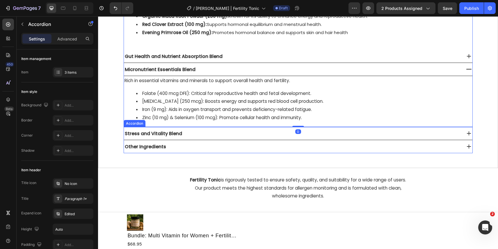
click at [310, 146] on div "Other Ingredients" at bounding box center [292, 146] width 337 height 13
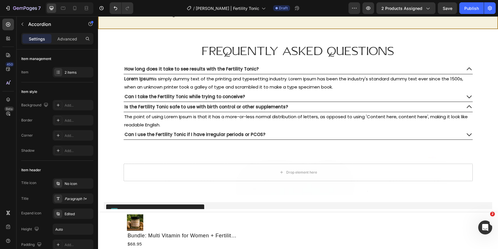
scroll to position [2478, 0]
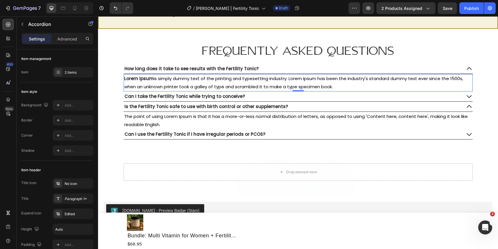
click at [242, 79] on span "is simply dummy text of the printing and typesetting industry. Lorem Ipsum has …" at bounding box center [293, 82] width 339 height 14
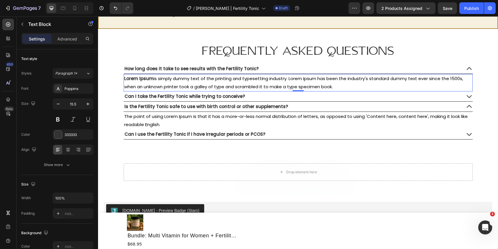
click at [242, 79] on span "is simply dummy text of the printing and typesetting industry. Lorem Ipsum has …" at bounding box center [293, 82] width 339 height 14
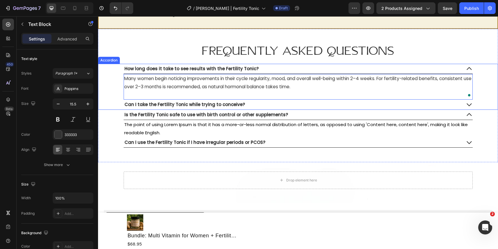
click at [497, 97] on div "How long does it take to see results with the Fertility Tonic? Many women begin…" at bounding box center [298, 82] width 400 height 36
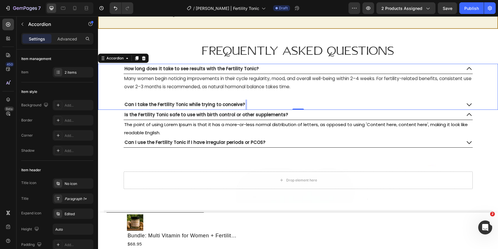
click at [180, 107] on span "Can I take the Fertility Tonic while trying to conceive?" at bounding box center [185, 104] width 120 height 6
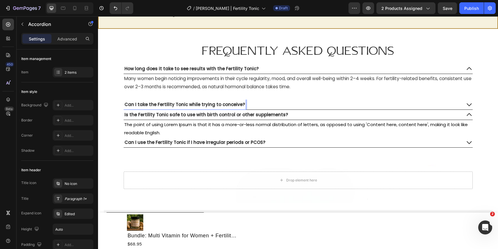
click at [236, 107] on span "Can I take the Fertility Tonic while trying to conceive?" at bounding box center [185, 104] width 120 height 6
click at [253, 104] on div "Can I take the Fertility Tonic while trying to conceive?" at bounding box center [293, 105] width 338 height 10
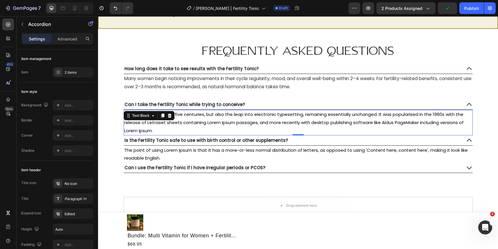
click at [240, 121] on span "It has survived not only five centuries, but also the leap into electronic type…" at bounding box center [294, 122] width 340 height 22
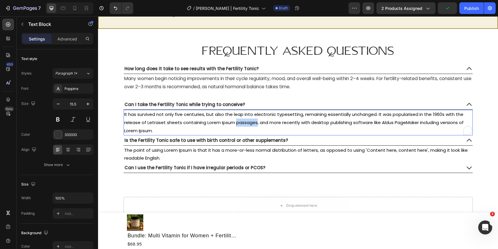
click at [240, 121] on span "It has survived not only five centuries, but also the leap into electronic type…" at bounding box center [294, 122] width 340 height 22
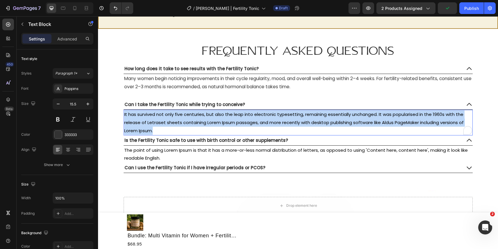
click at [240, 121] on span "It has survived not only five centuries, but also the leap into electronic type…" at bounding box center [294, 122] width 340 height 22
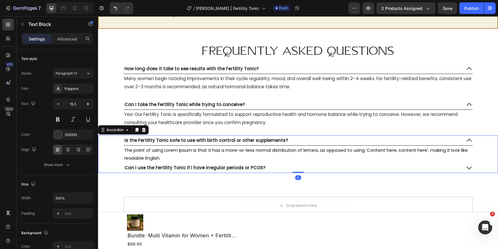
click at [173, 144] on div "Is the Fertility Tonic safe to use with birth control or other supplements?" at bounding box center [206, 140] width 165 height 10
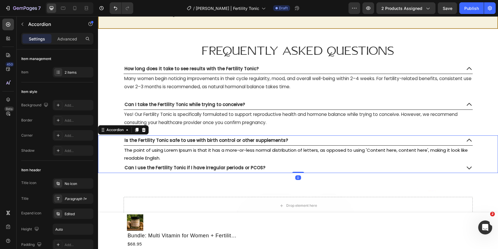
click at [174, 144] on div "Is the Fertility Tonic safe to use with birth control or other supplements?" at bounding box center [206, 140] width 165 height 10
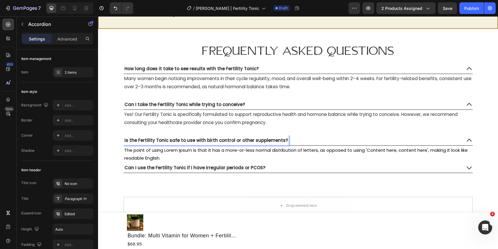
click at [233, 143] on span "Is the Fertility Tonic safe to use with birth control or other supplements?" at bounding box center [207, 140] width 164 height 6
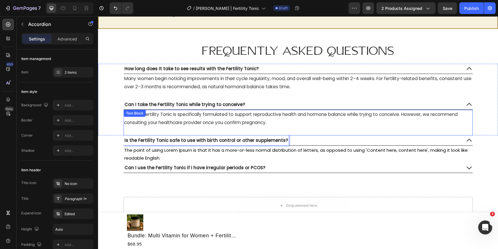
click at [310, 133] on p "Rich Text Editor. Editing area: main" at bounding box center [298, 131] width 348 height 8
click at [310, 137] on div "Is the Fertility Tonic safe to use with birth control or other supplements?" at bounding box center [293, 140] width 338 height 10
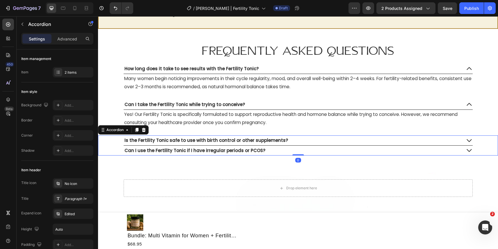
click at [310, 137] on div "Is the Fertility Tonic safe to use with birth control or other supplements?" at bounding box center [293, 140] width 338 height 10
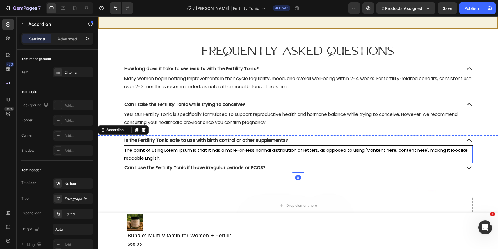
click at [228, 152] on span "The point of using Lorem Ipsum is that it has a more-or-less normal distributio…" at bounding box center [296, 154] width 344 height 14
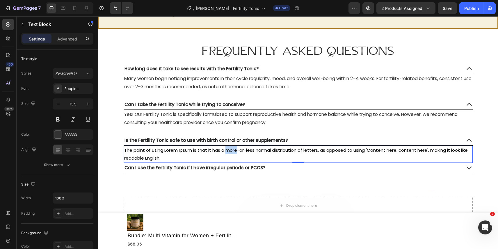
click at [228, 152] on span "The point of using Lorem Ipsum is that it has a more-or-less normal distributio…" at bounding box center [296, 154] width 344 height 14
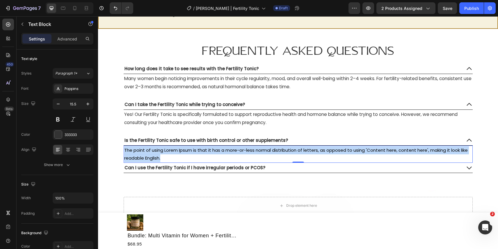
click at [228, 152] on span "The point of using Lorem Ipsum is that it has a more-or-less normal distributio…" at bounding box center [296, 154] width 344 height 14
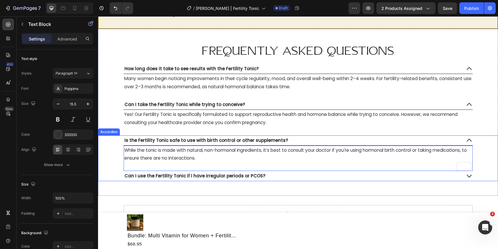
click at [481, 148] on div "Is the Fertility Tonic safe to use with birth control or other supplements? Whi…" at bounding box center [298, 153] width 400 height 36
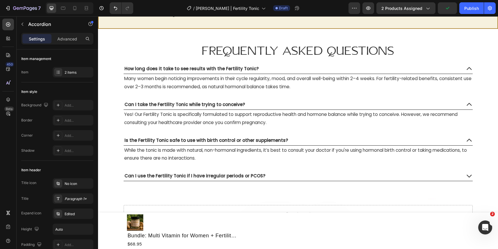
click at [299, 173] on div "Can I use the Fertility Tonic if I have irregular periods or PCOS?" at bounding box center [293, 176] width 338 height 10
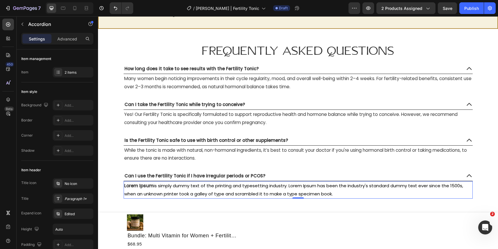
click at [235, 185] on span "is simply dummy text of the printing and typesetting industry. Lorem Ipsum has …" at bounding box center [293, 189] width 339 height 14
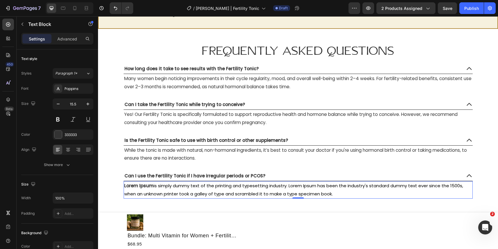
click at [235, 185] on span "is simply dummy text of the printing and typesetting industry. Lorem Ipsum has …" at bounding box center [293, 189] width 339 height 14
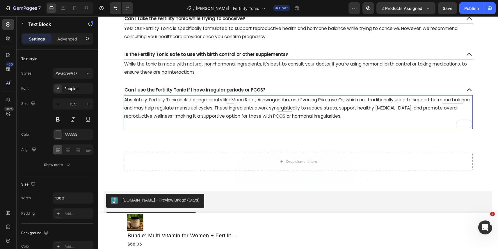
scroll to position [2593, 0]
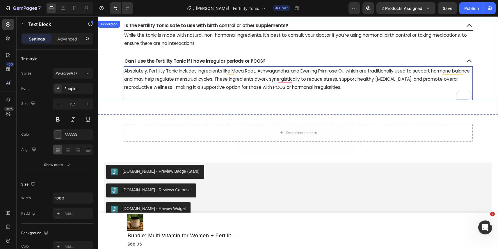
click at [482, 81] on div "Can I use the Fertility Tonic if I have irregular periods or PCOS? Absolutely. …" at bounding box center [298, 78] width 400 height 44
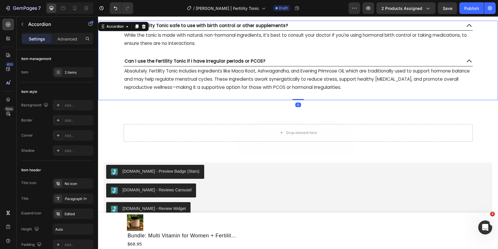
scroll to position [2622, 0]
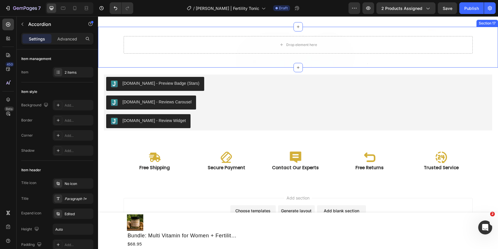
scroll to position [2701, 0]
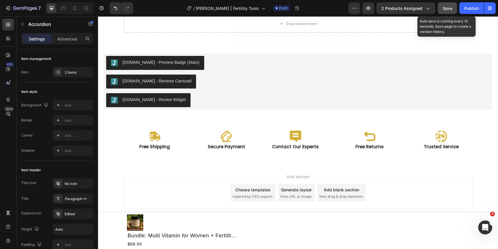
click at [450, 8] on span "Save" at bounding box center [448, 8] width 10 height 5
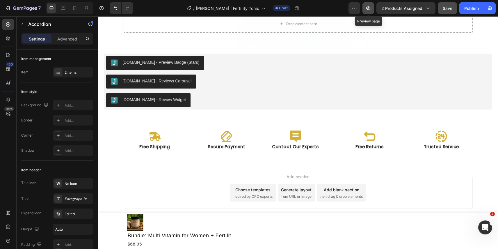
click at [367, 8] on icon "button" at bounding box center [369, 8] width 6 height 6
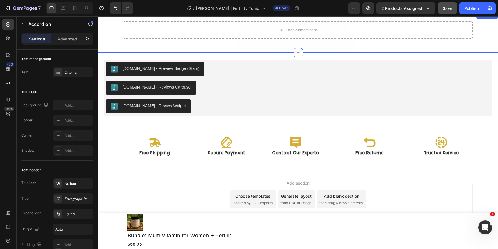
scroll to position [2642, 0]
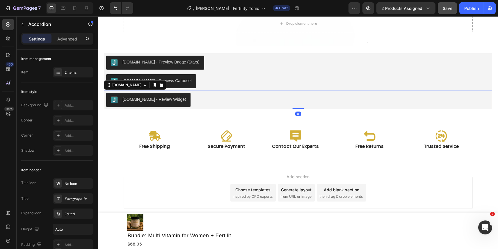
click at [170, 97] on div "[DOMAIN_NAME] - Review Widget" at bounding box center [154, 99] width 63 height 6
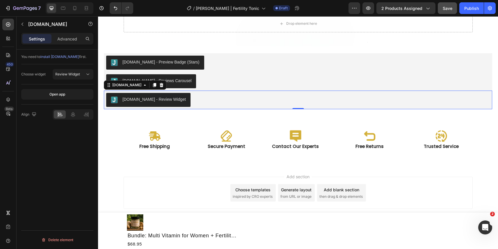
scroll to position [2637, 0]
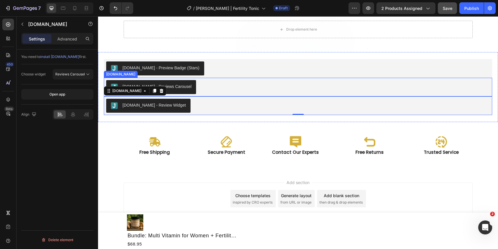
click at [194, 86] on div "[DOMAIN_NAME] - Reviews Carousel" at bounding box center [298, 87] width 384 height 14
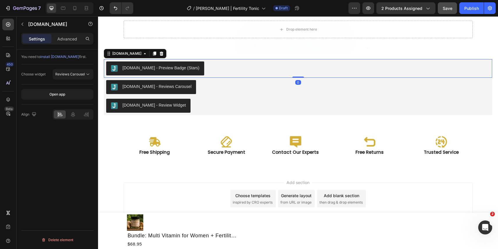
click at [214, 70] on div "[DOMAIN_NAME] - Preview Badge (Stars)" at bounding box center [298, 68] width 384 height 14
click at [161, 68] on div "[DOMAIN_NAME] - Preview Badge (Stars)" at bounding box center [161, 68] width 77 height 6
click at [127, 53] on div "[DOMAIN_NAME]" at bounding box center [126, 53] width 31 height 5
click at [127, 54] on div "[DOMAIN_NAME]" at bounding box center [126, 53] width 31 height 5
click at [74, 115] on icon at bounding box center [73, 114] width 6 height 6
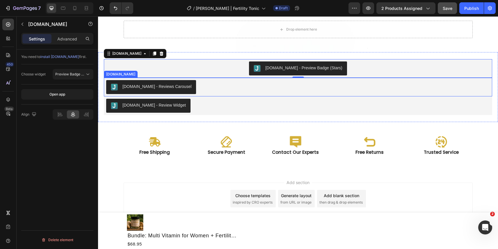
click at [220, 88] on div "[DOMAIN_NAME] - Reviews Carousel" at bounding box center [298, 87] width 384 height 14
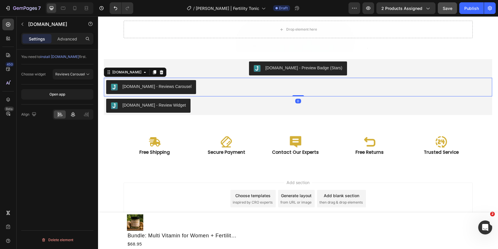
click at [70, 116] on icon at bounding box center [73, 114] width 6 height 6
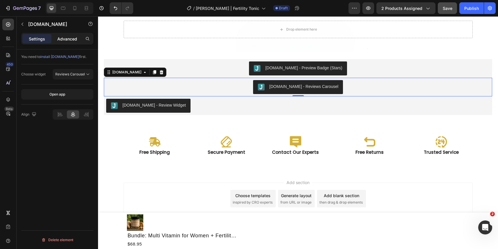
click at [69, 37] on p "Advanced" at bounding box center [67, 39] width 20 height 6
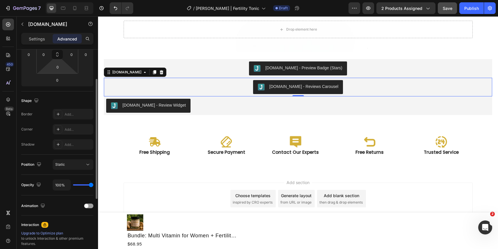
scroll to position [172, 0]
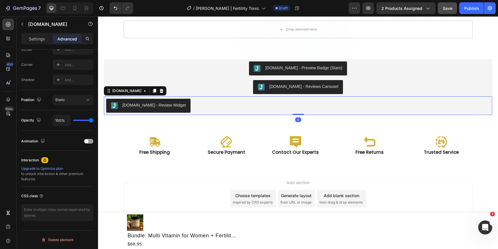
click at [187, 102] on div "[DOMAIN_NAME] - Review Widget" at bounding box center [298, 106] width 384 height 14
click at [38, 39] on p "Settings" at bounding box center [37, 39] width 16 height 6
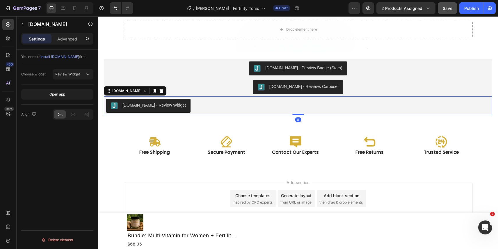
scroll to position [0, 0]
click at [72, 111] on div at bounding box center [73, 114] width 12 height 8
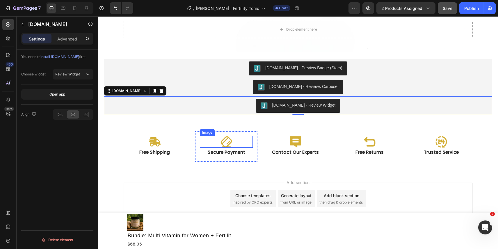
scroll to position [2642, 0]
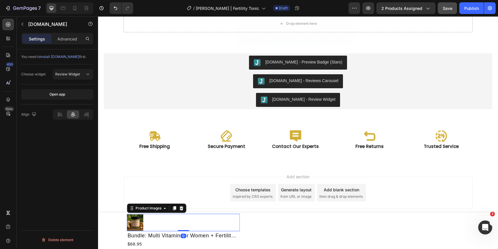
click at [189, 218] on div at bounding box center [183, 222] width 113 height 16
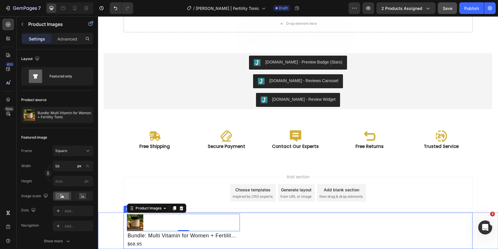
click at [272, 225] on div "Multivitamin + Fertility Tonic (Subscription) - $68.95 Multi Vitamin for Women …" at bounding box center [357, 231] width 226 height 34
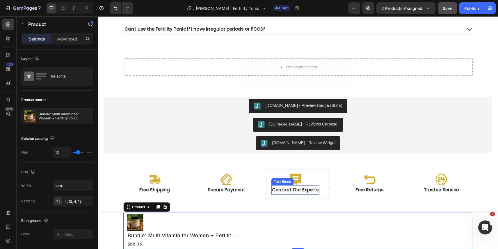
scroll to position [2588, 0]
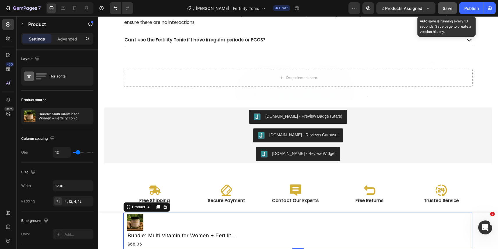
click at [443, 10] on span "Save" at bounding box center [448, 8] width 10 height 5
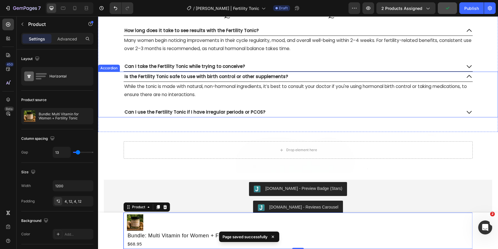
scroll to position [2514, 0]
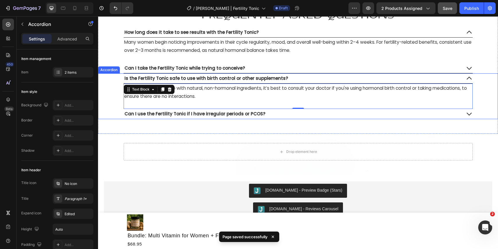
click at [482, 81] on div "Is the Fertility Tonic safe to use with birth control or other supplements? Whi…" at bounding box center [298, 91] width 400 height 36
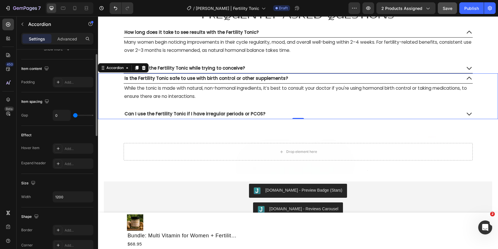
scroll to position [353, 0]
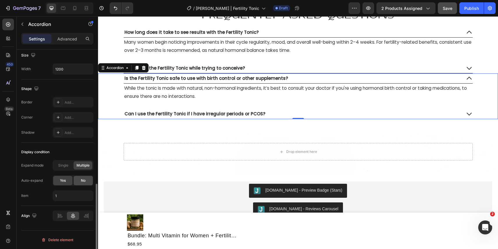
click at [85, 180] on span "No" at bounding box center [83, 180] width 5 height 5
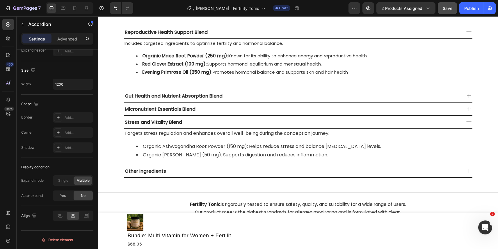
scroll to position [744, 0]
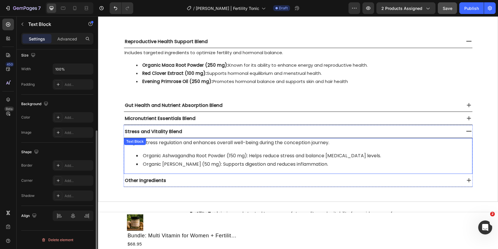
click at [366, 152] on li "Organic Ashwagandha Root Powder (150 mg): Helps reduce stress and balance [MEDI…" at bounding box center [304, 156] width 336 height 8
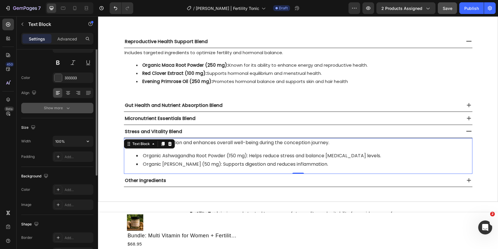
scroll to position [129, 0]
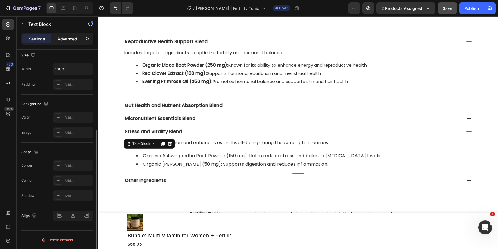
click at [71, 40] on p "Advanced" at bounding box center [67, 39] width 20 height 6
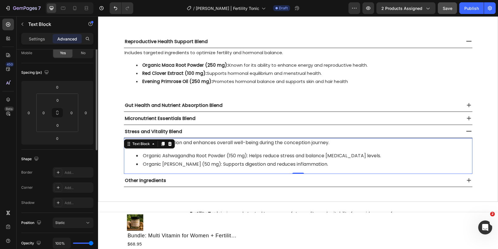
scroll to position [0, 0]
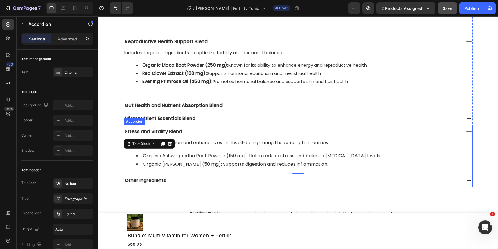
click at [348, 130] on div "Stress and Vitality Blend" at bounding box center [292, 131] width 337 height 13
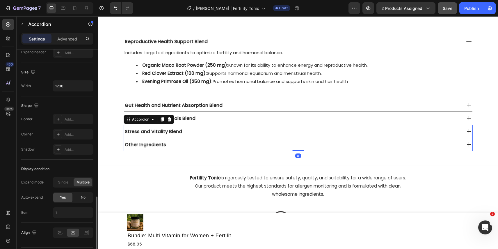
scroll to position [353, 0]
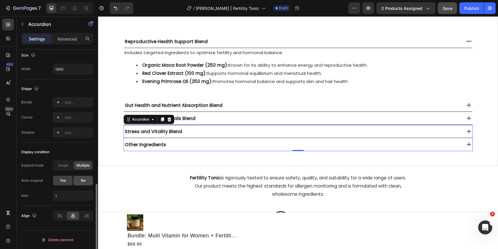
click at [83, 180] on span "No" at bounding box center [83, 180] width 5 height 5
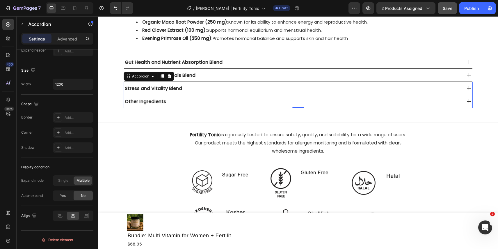
scroll to position [788, 0]
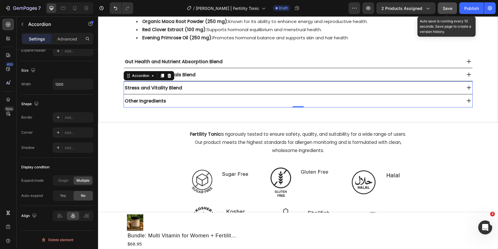
click at [444, 6] on span "Save" at bounding box center [448, 8] width 10 height 5
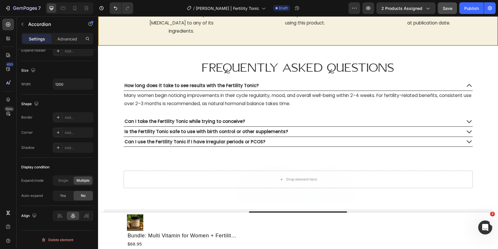
scroll to position [2416, 0]
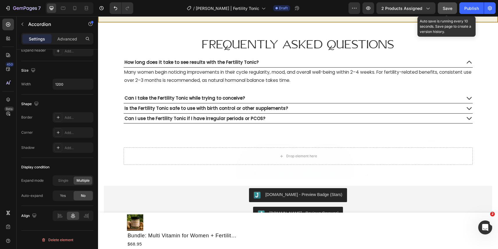
click at [444, 6] on span "Save" at bounding box center [448, 8] width 10 height 5
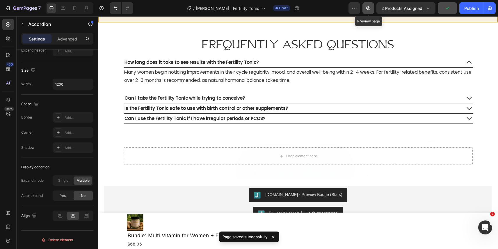
click at [367, 11] on button "button" at bounding box center [369, 8] width 12 height 12
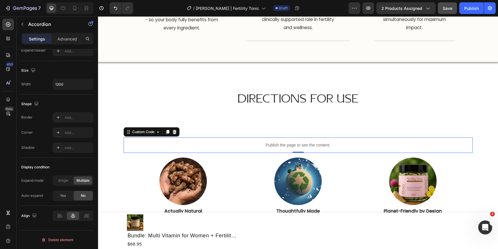
scroll to position [0, 0]
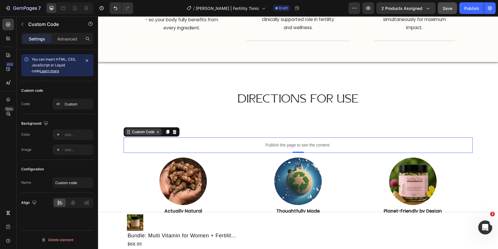
click at [140, 129] on div "Custom Code" at bounding box center [143, 131] width 25 height 5
click at [74, 104] on div "Custom" at bounding box center [78, 104] width 27 height 5
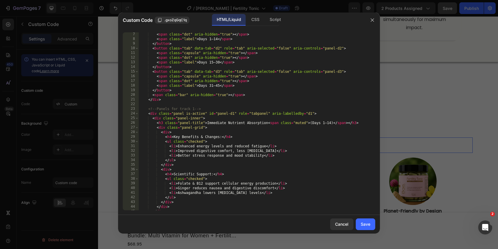
scroll to position [36, 0]
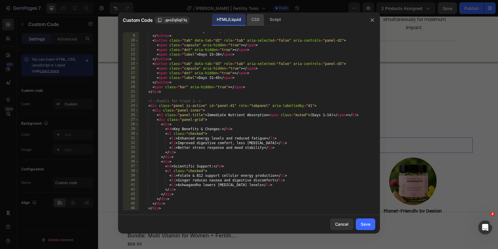
click at [256, 23] on div "CSS" at bounding box center [255, 20] width 17 height 12
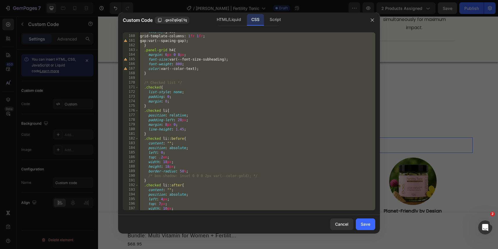
scroll to position [819, 0]
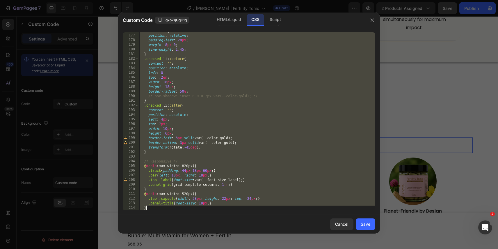
click at [207, 91] on div ".checked li { position : relative ; padding-left : 28 px ; margin : 8 px 0 ; li…" at bounding box center [257, 122] width 237 height 187
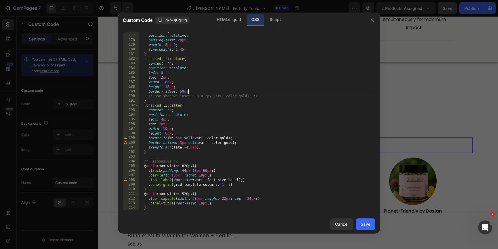
type textarea ".panel-title{font-size: 18px;} }"
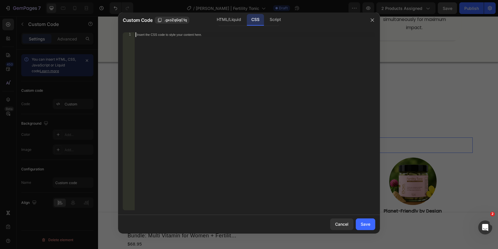
paste textarea
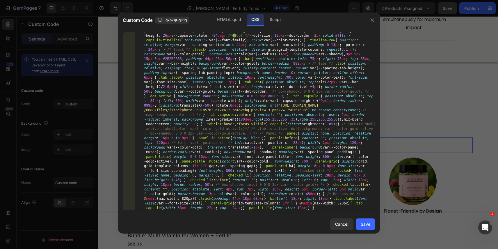
scroll to position [32, 0]
click at [374, 226] on button "Save" at bounding box center [365, 224] width 19 height 12
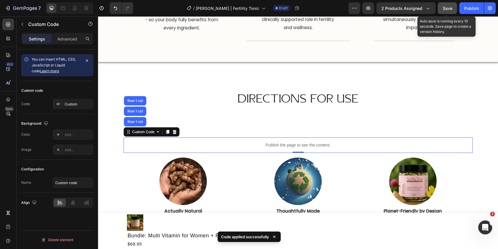
click at [446, 8] on span "Save" at bounding box center [448, 8] width 10 height 5
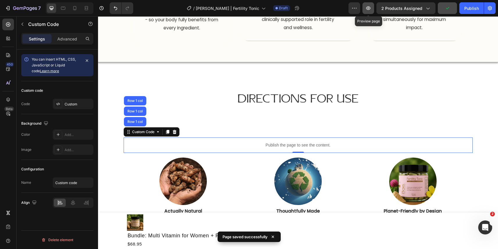
click at [371, 7] on icon "button" at bounding box center [369, 8] width 6 height 6
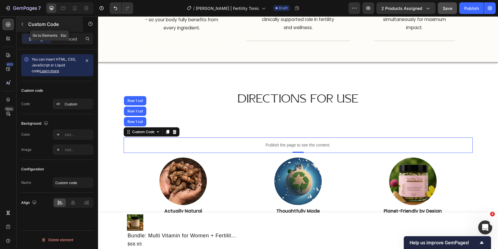
click at [22, 23] on icon "button" at bounding box center [22, 24] width 5 height 5
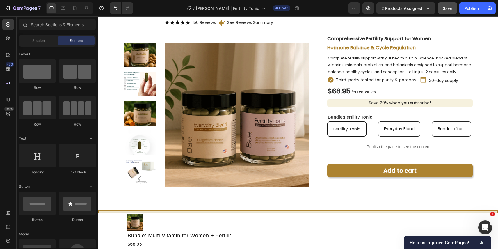
scroll to position [0, 0]
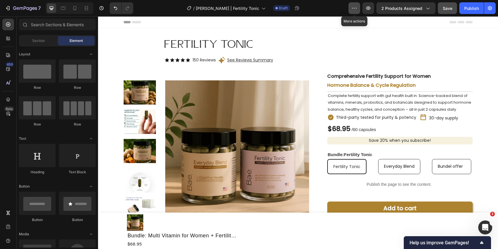
click at [353, 7] on icon "button" at bounding box center [355, 8] width 6 height 6
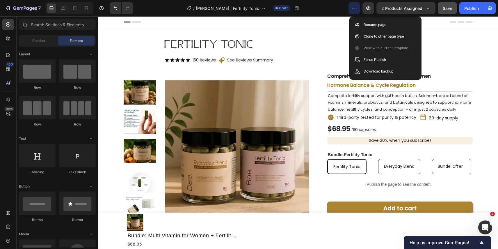
click at [353, 7] on icon "button" at bounding box center [355, 8] width 6 height 6
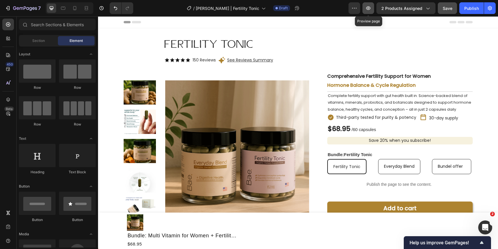
click at [371, 9] on icon "button" at bounding box center [369, 8] width 6 height 6
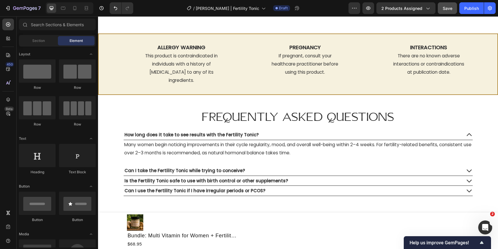
scroll to position [2289, 0]
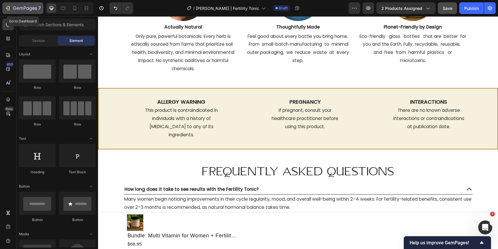
click at [8, 10] on icon "button" at bounding box center [8, 8] width 3 height 4
